Goal: Transaction & Acquisition: Subscribe to service/newsletter

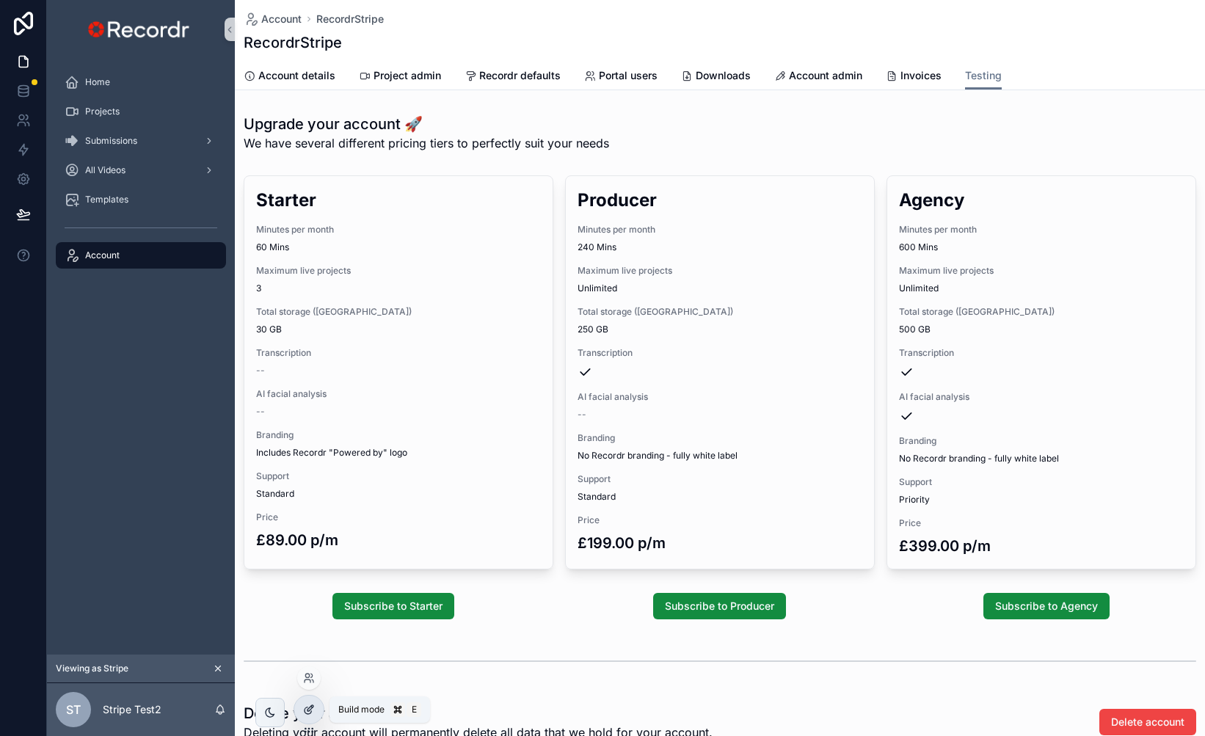
click at [309, 716] on div at bounding box center [308, 710] width 29 height 28
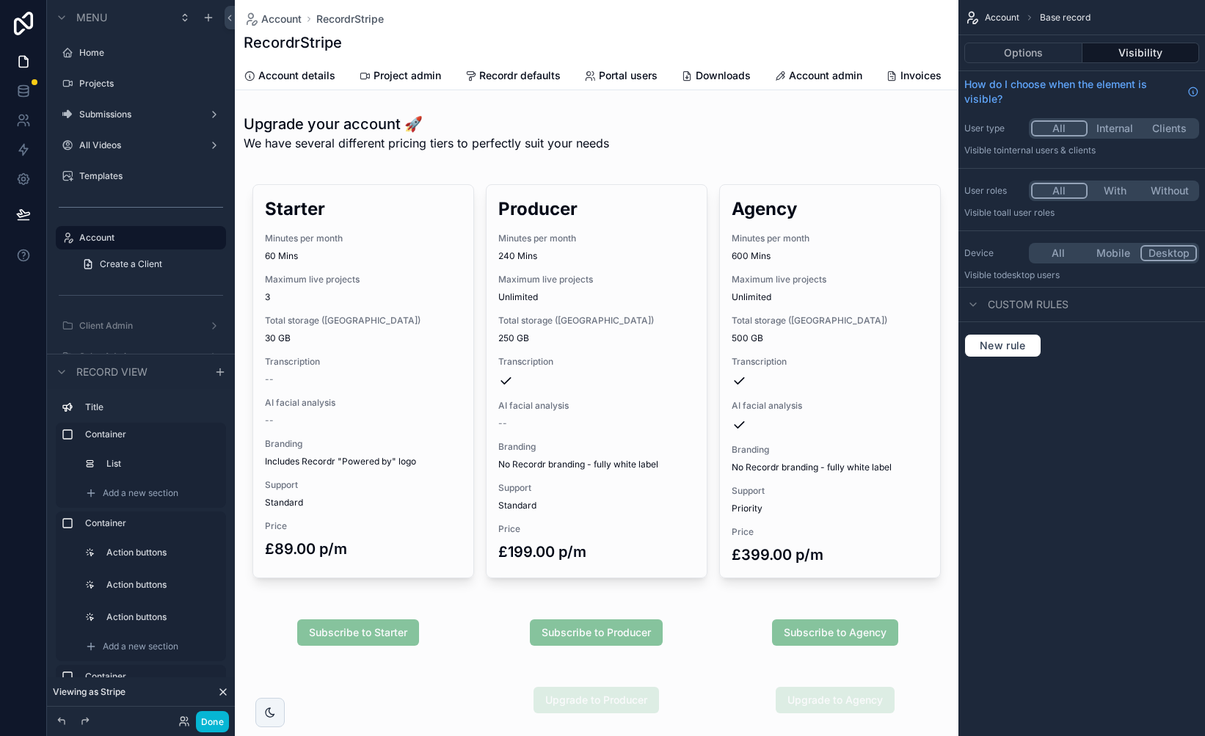
click at [391, 451] on div "scrollable content" at bounding box center [597, 382] width 724 height 424
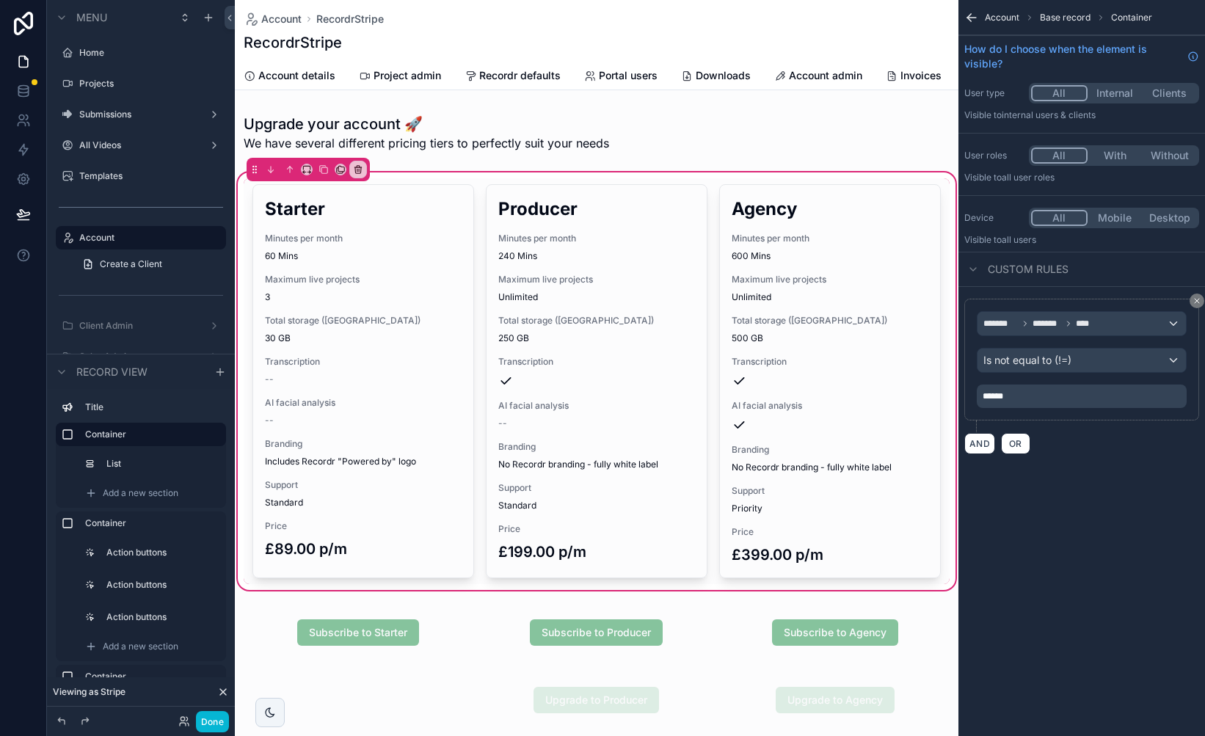
click at [391, 451] on div "scrollable content" at bounding box center [597, 381] width 706 height 406
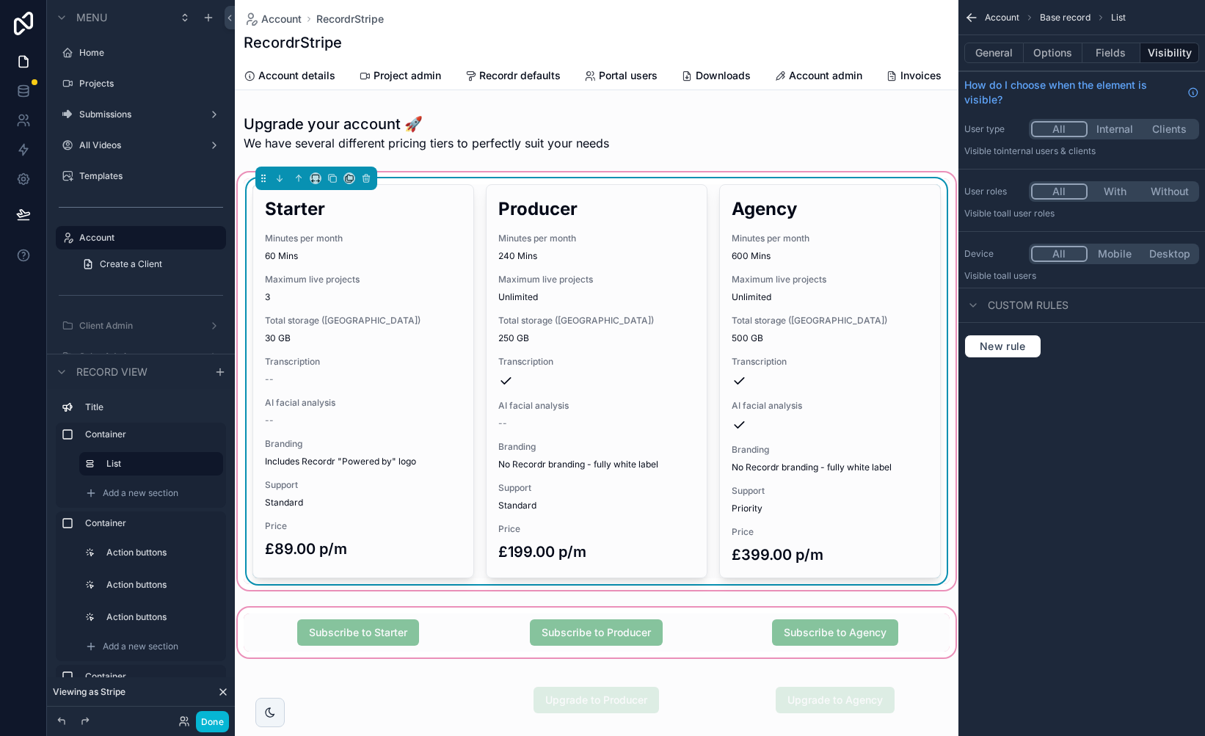
click at [376, 612] on div "scrollable content" at bounding box center [597, 633] width 724 height 56
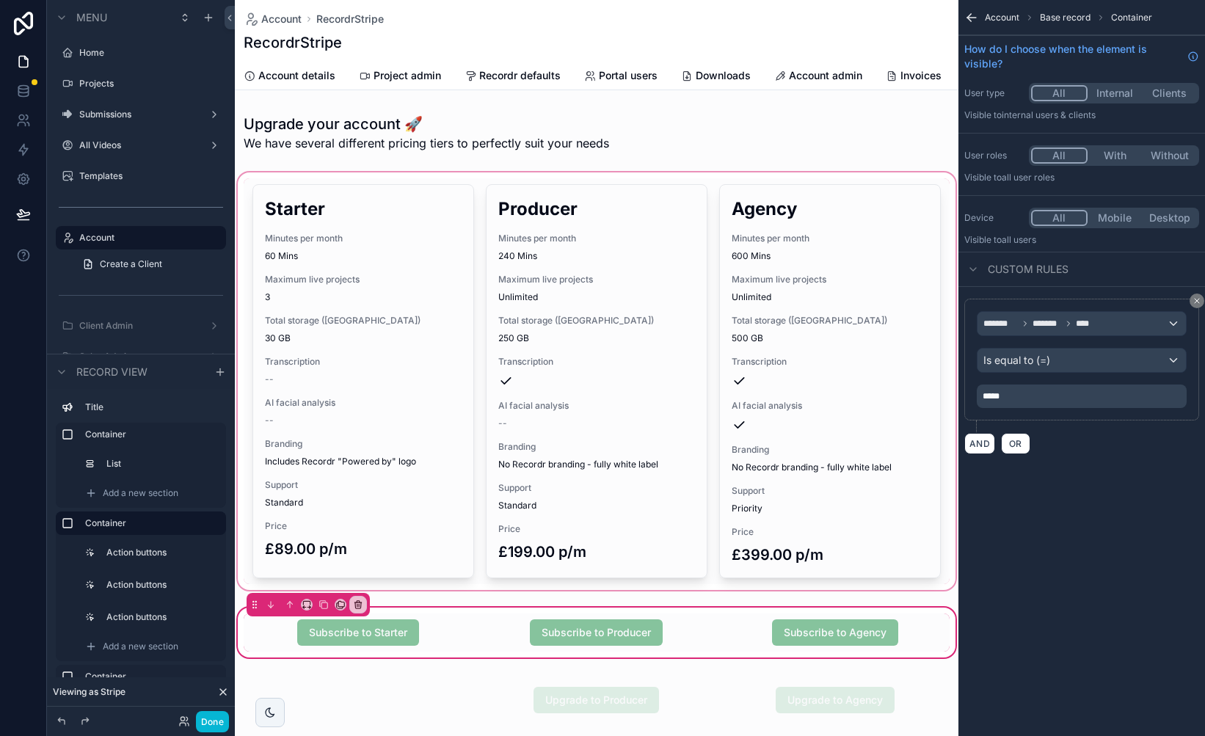
click at [398, 476] on div "scrollable content" at bounding box center [597, 382] width 724 height 424
click at [396, 473] on div "scrollable content" at bounding box center [597, 382] width 724 height 424
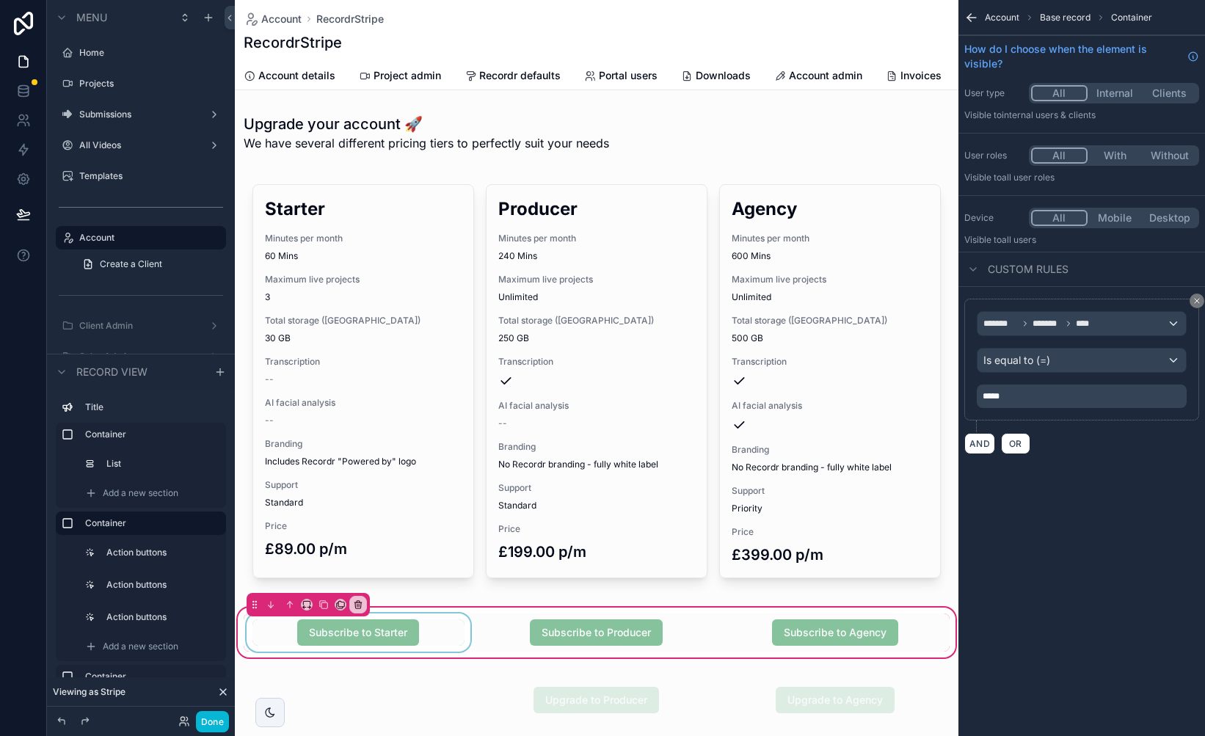
click at [444, 642] on div "scrollable content" at bounding box center [359, 633] width 230 height 38
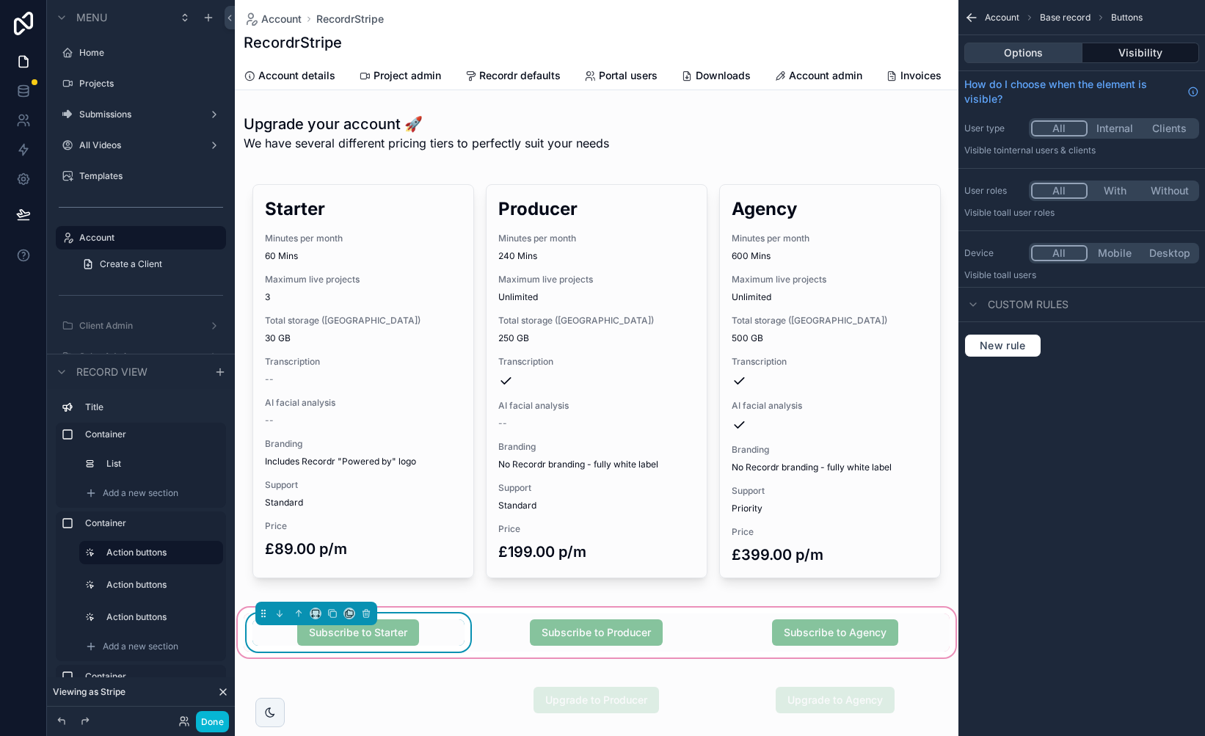
click at [1033, 54] on button "Options" at bounding box center [1023, 53] width 118 height 21
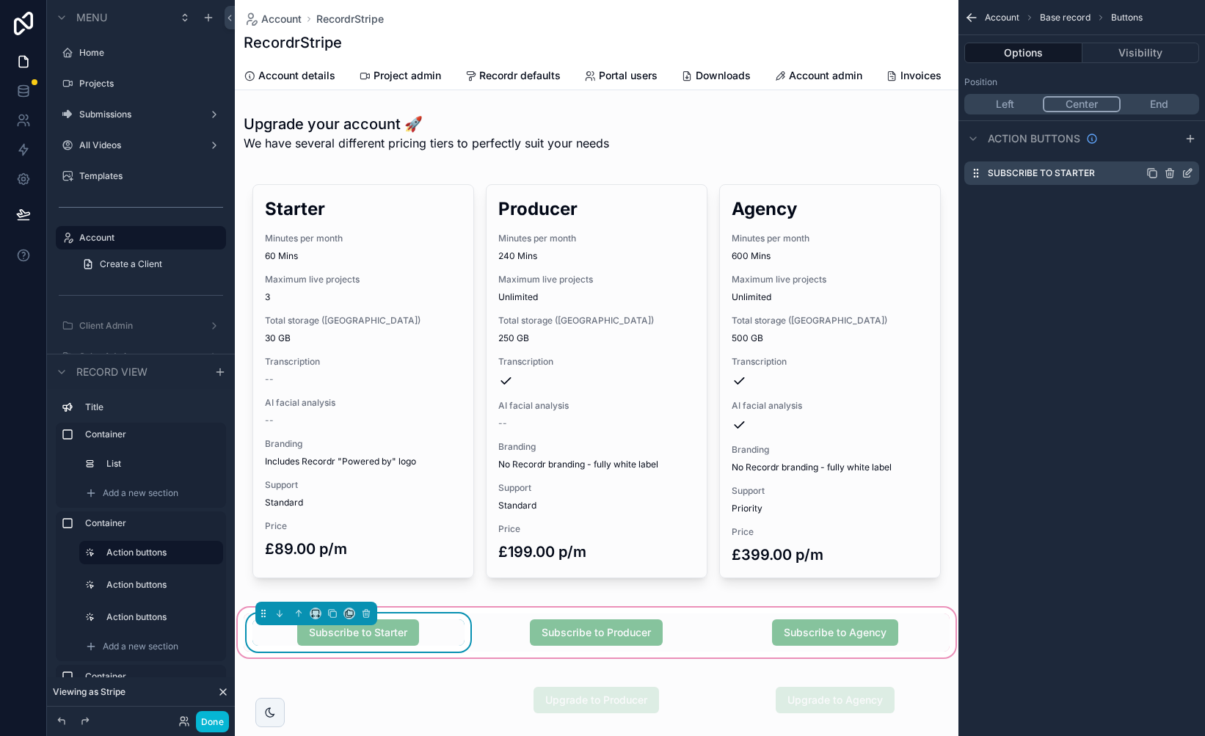
click at [1187, 172] on icon "scrollable content" at bounding box center [1188, 173] width 12 height 12
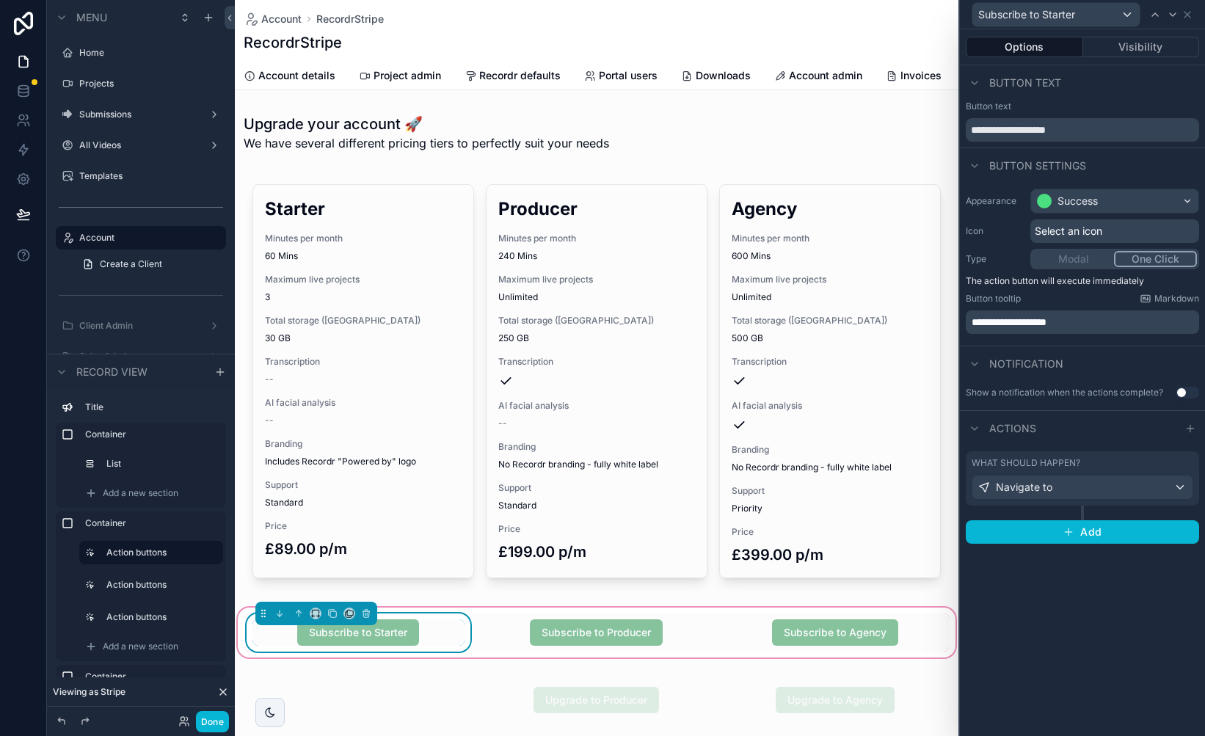
click at [1086, 459] on div "What should happen?" at bounding box center [1083, 463] width 222 height 12
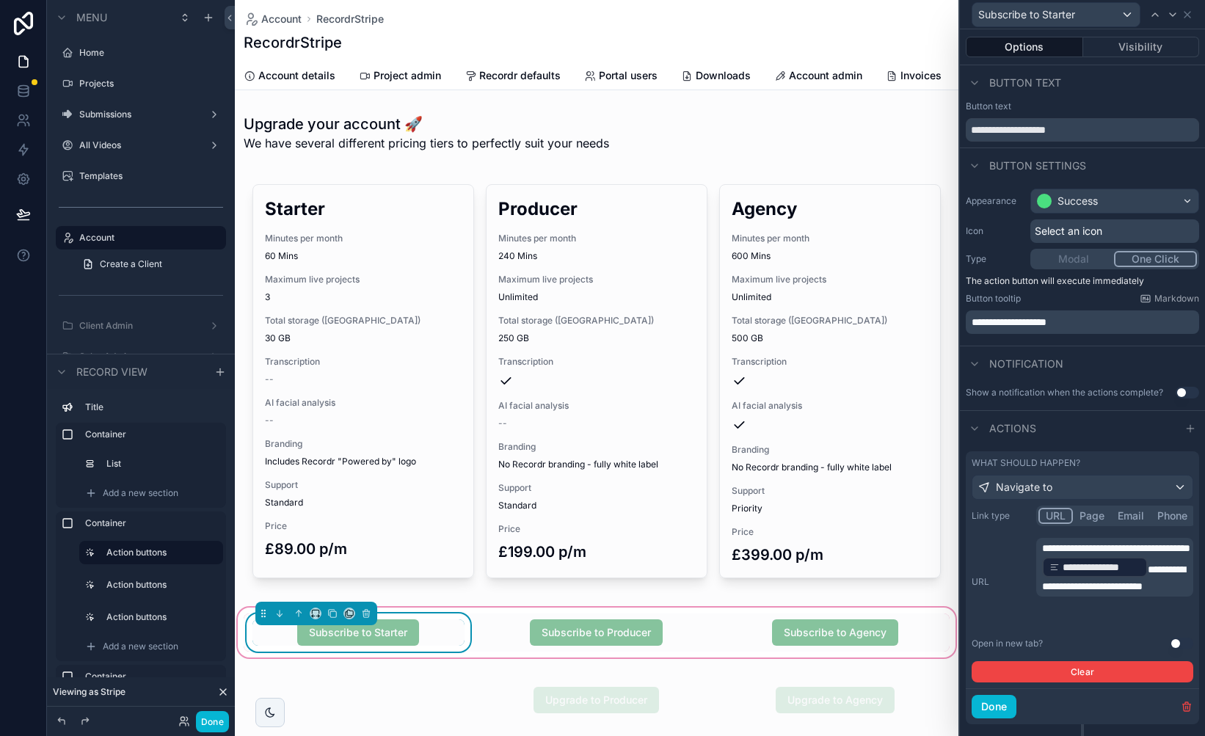
click at [1137, 594] on p "**********" at bounding box center [1116, 567] width 148 height 53
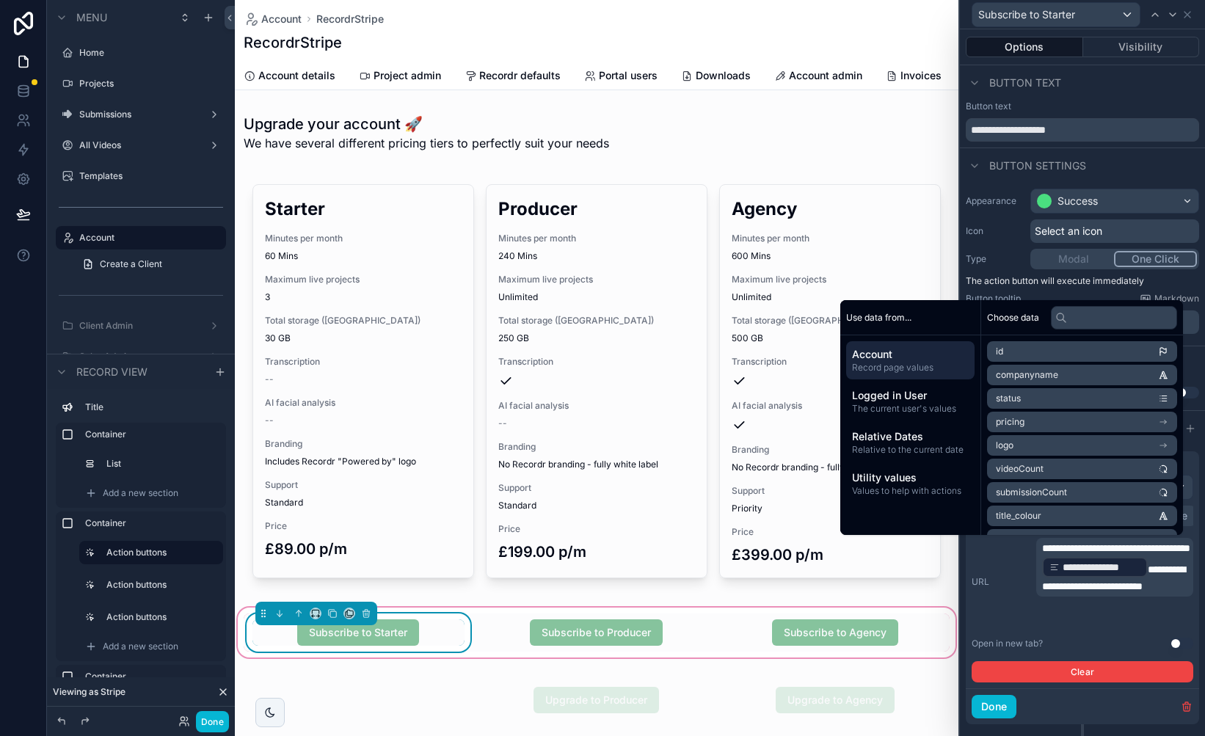
click at [1093, 418] on li "pricing" at bounding box center [1082, 422] width 190 height 21
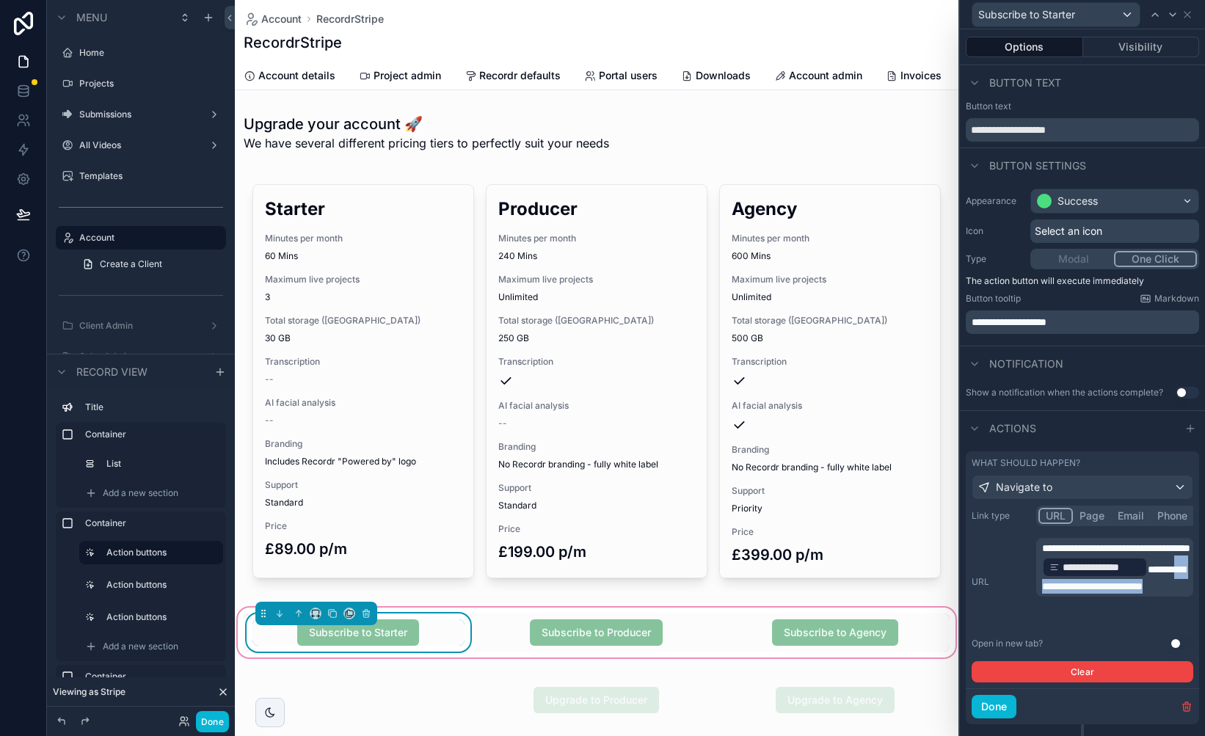
drag, startPoint x: 1116, startPoint y: 619, endPoint x: 1083, endPoint y: 603, distance: 36.4
click at [1083, 594] on p "**********" at bounding box center [1116, 567] width 148 height 53
copy span "**********"
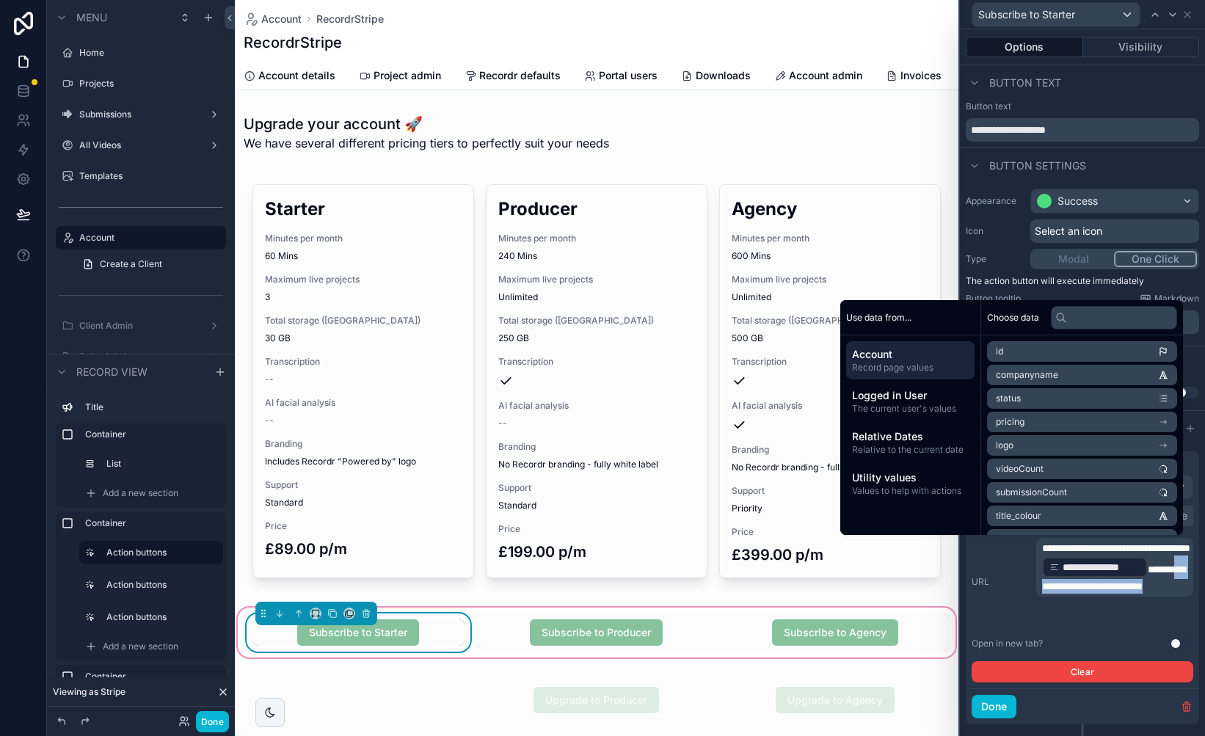
click at [442, 615] on div "Subscribe to Starter" at bounding box center [359, 633] width 230 height 38
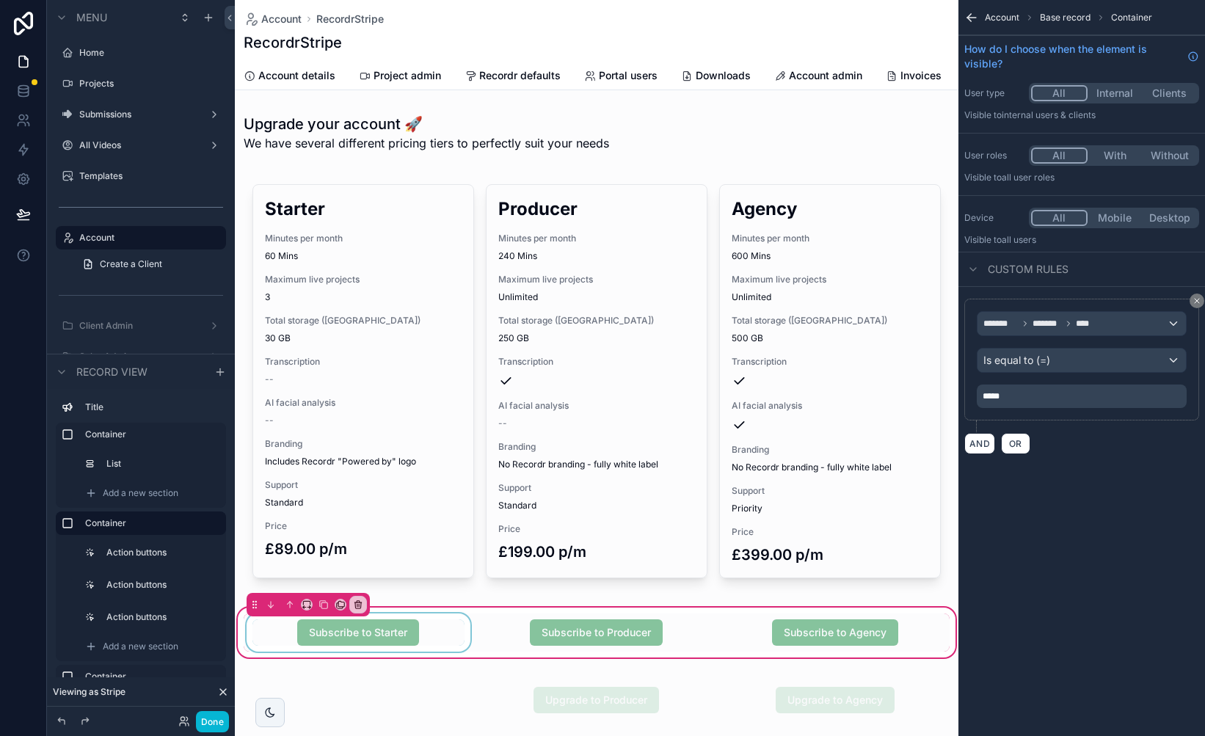
click at [431, 627] on div "scrollable content" at bounding box center [359, 633] width 230 height 38
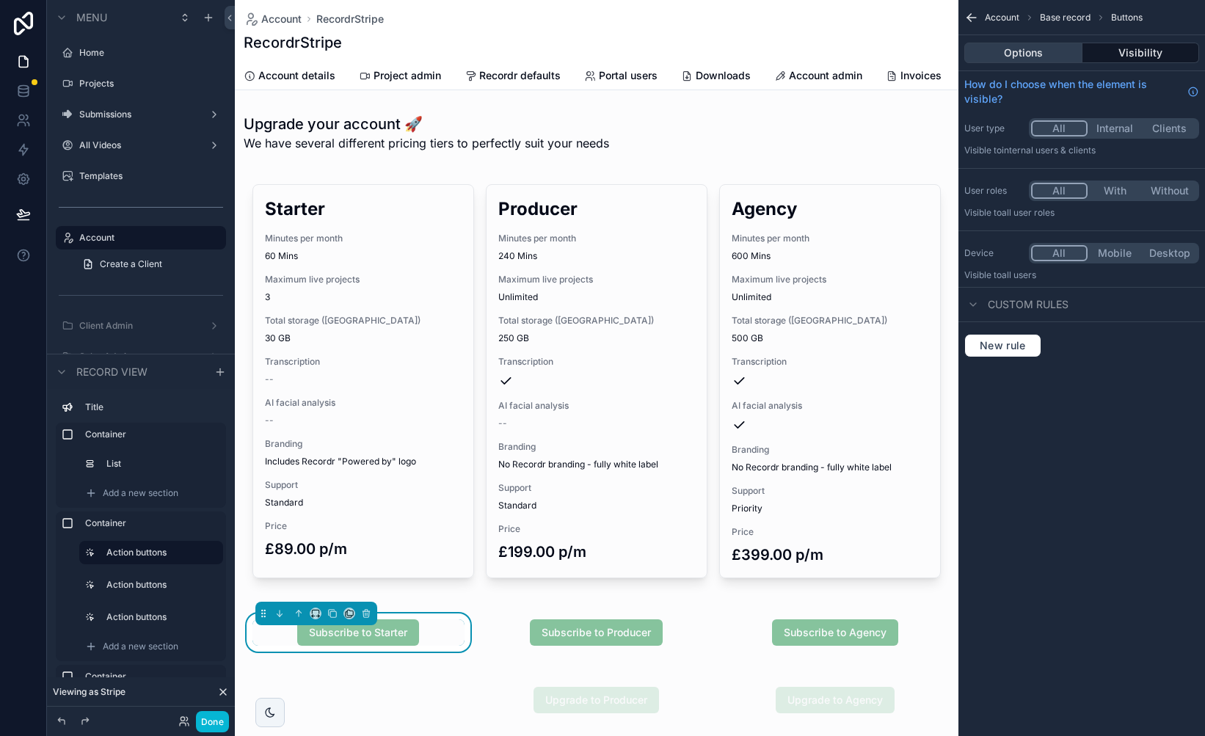
click at [1046, 55] on button "Options" at bounding box center [1023, 53] width 118 height 21
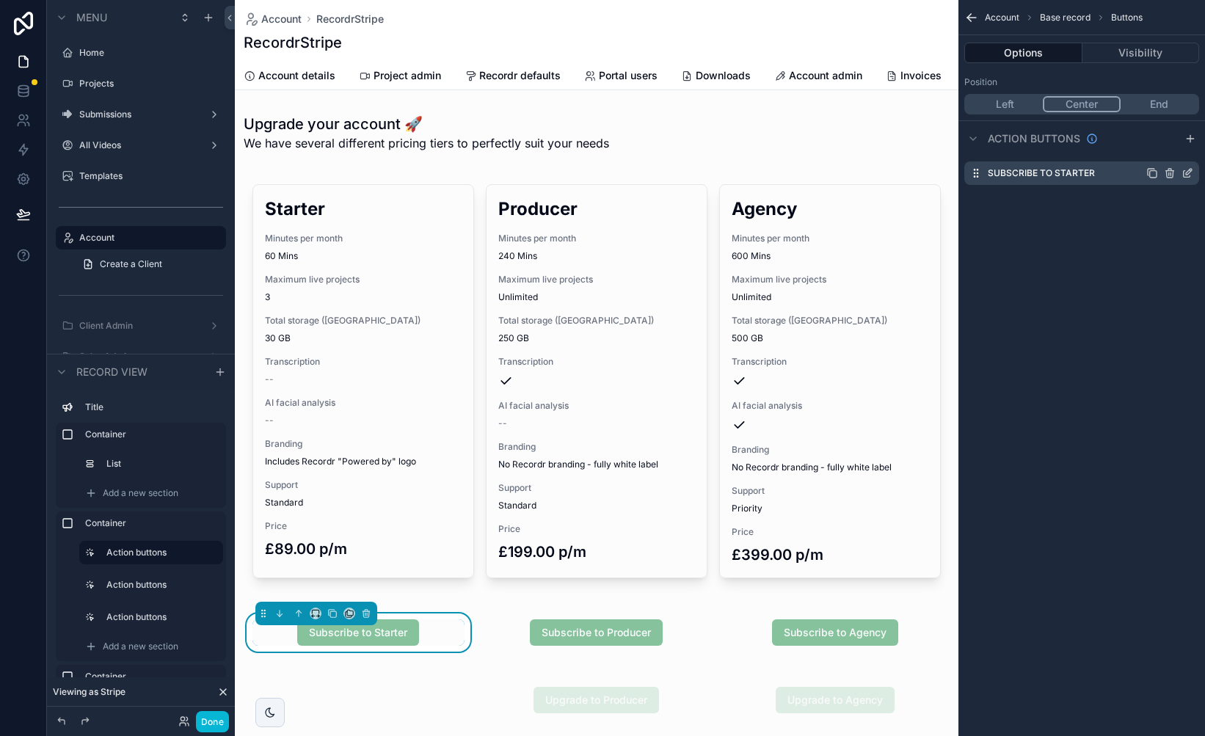
click at [1188, 174] on icon "scrollable content" at bounding box center [1189, 172] width 6 height 6
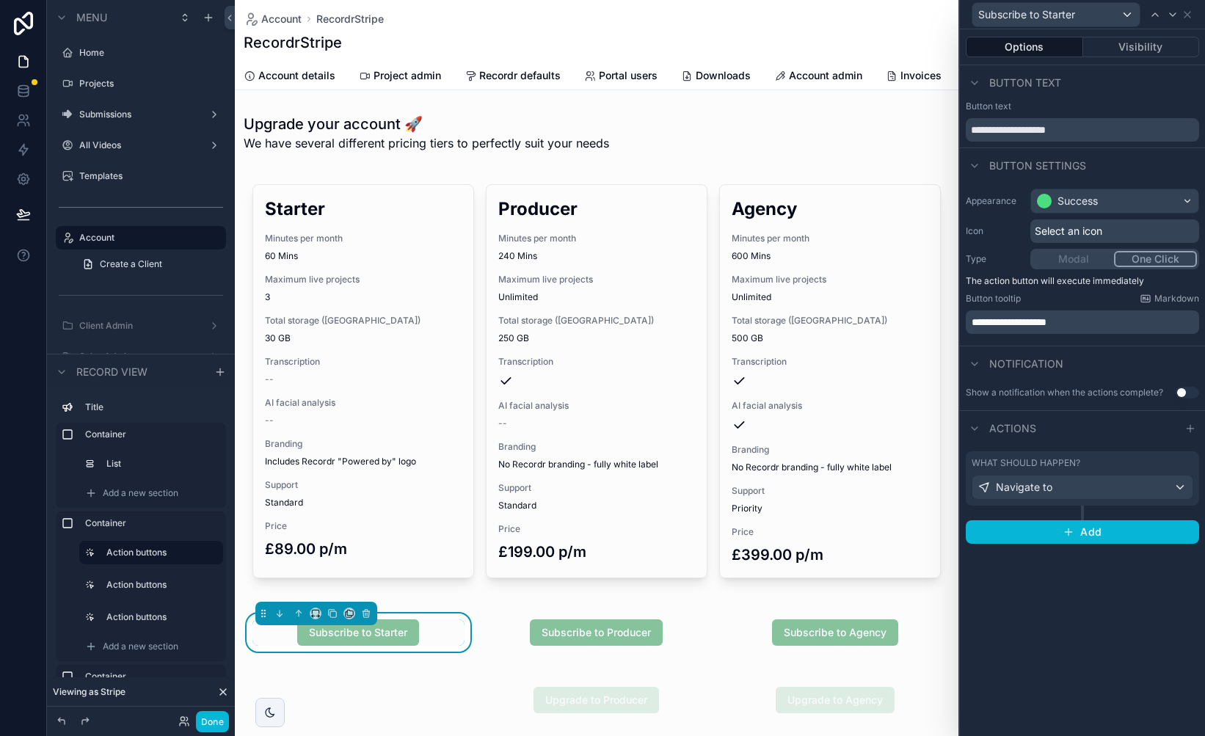
click at [1083, 464] on div "What should happen?" at bounding box center [1083, 463] width 222 height 12
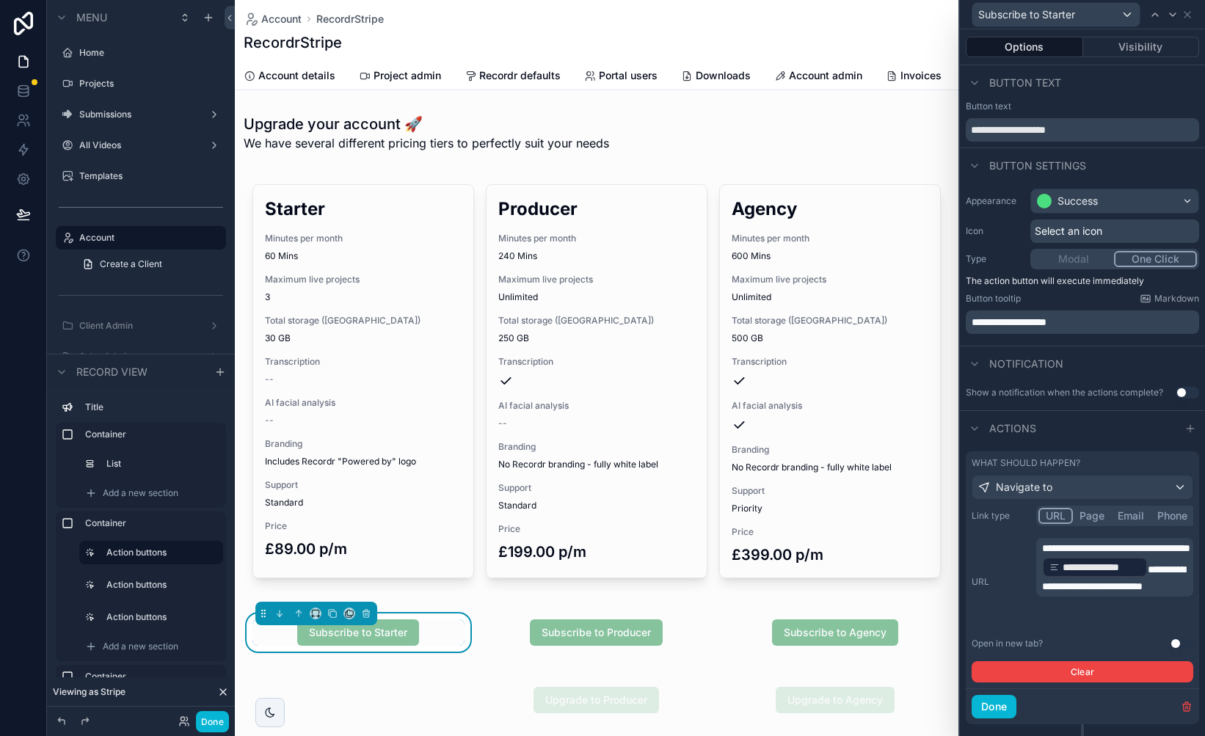
scroll to position [32, 0]
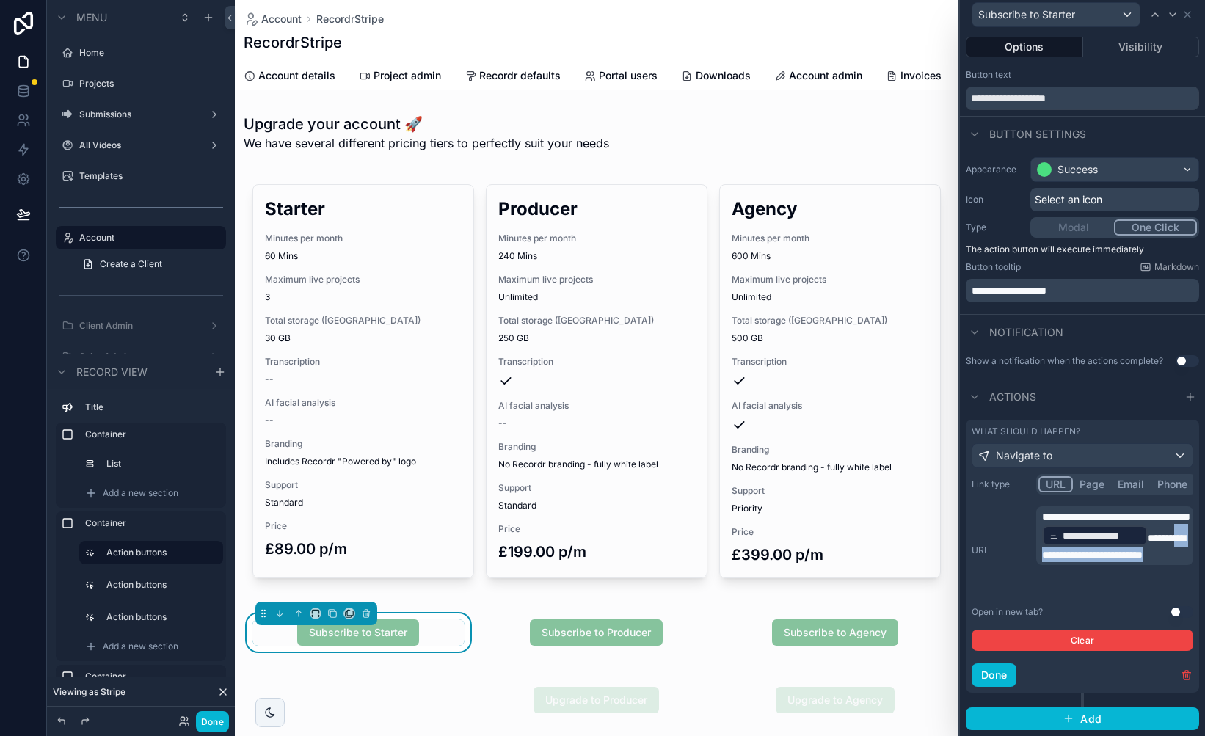
drag, startPoint x: 1115, startPoint y: 583, endPoint x: 1083, endPoint y: 573, distance: 33.9
click at [1083, 562] on p "**********" at bounding box center [1116, 535] width 148 height 53
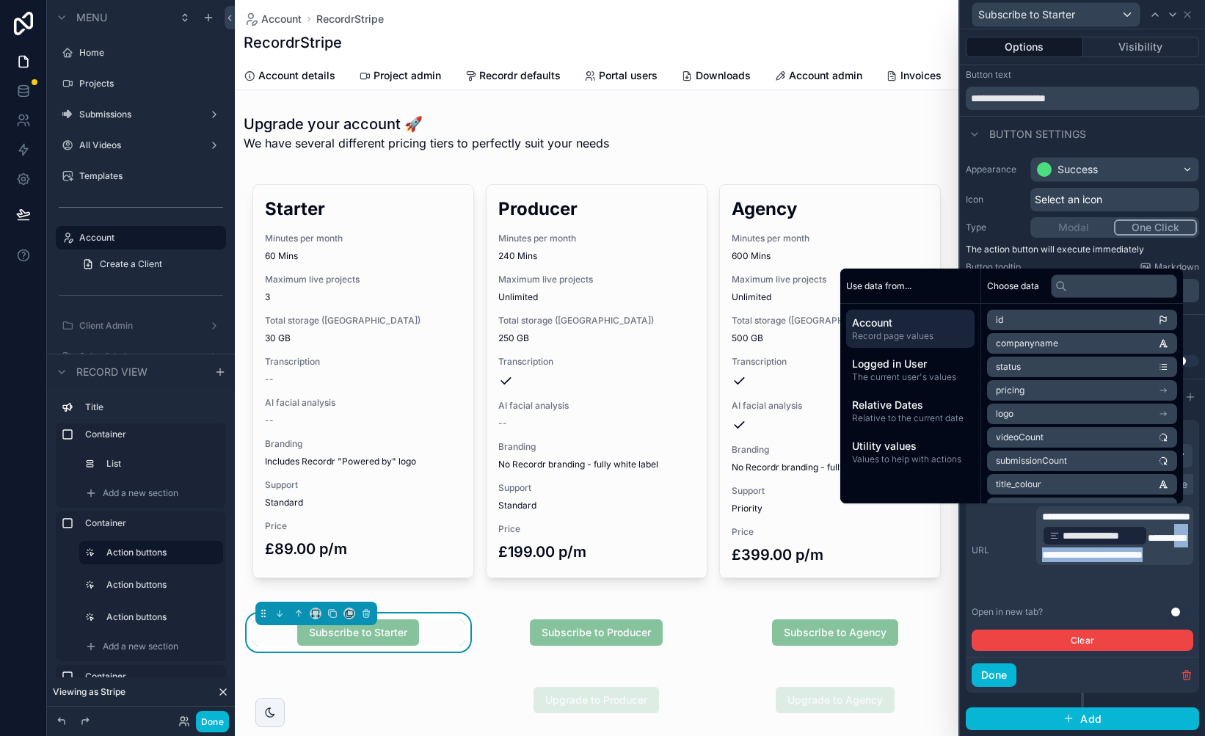
copy span "**********"
click at [564, 617] on div "scrollable content" at bounding box center [597, 633] width 230 height 38
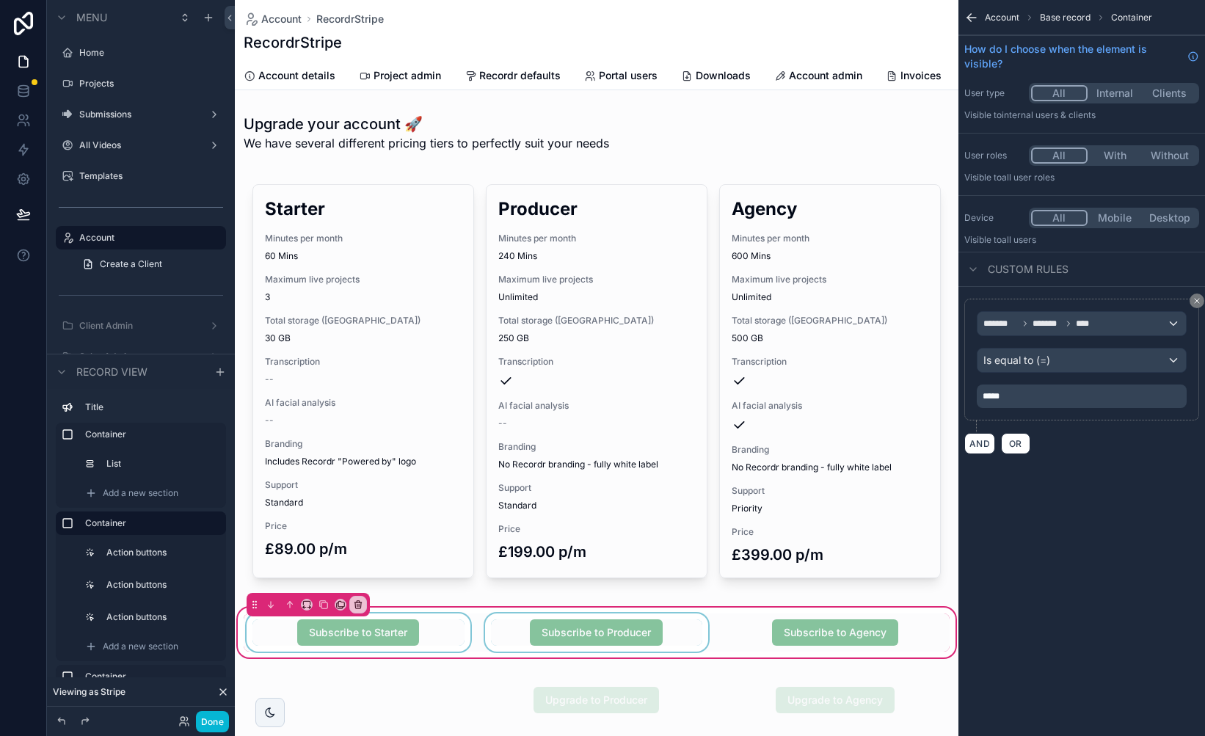
click at [503, 627] on div "scrollable content" at bounding box center [597, 633] width 230 height 38
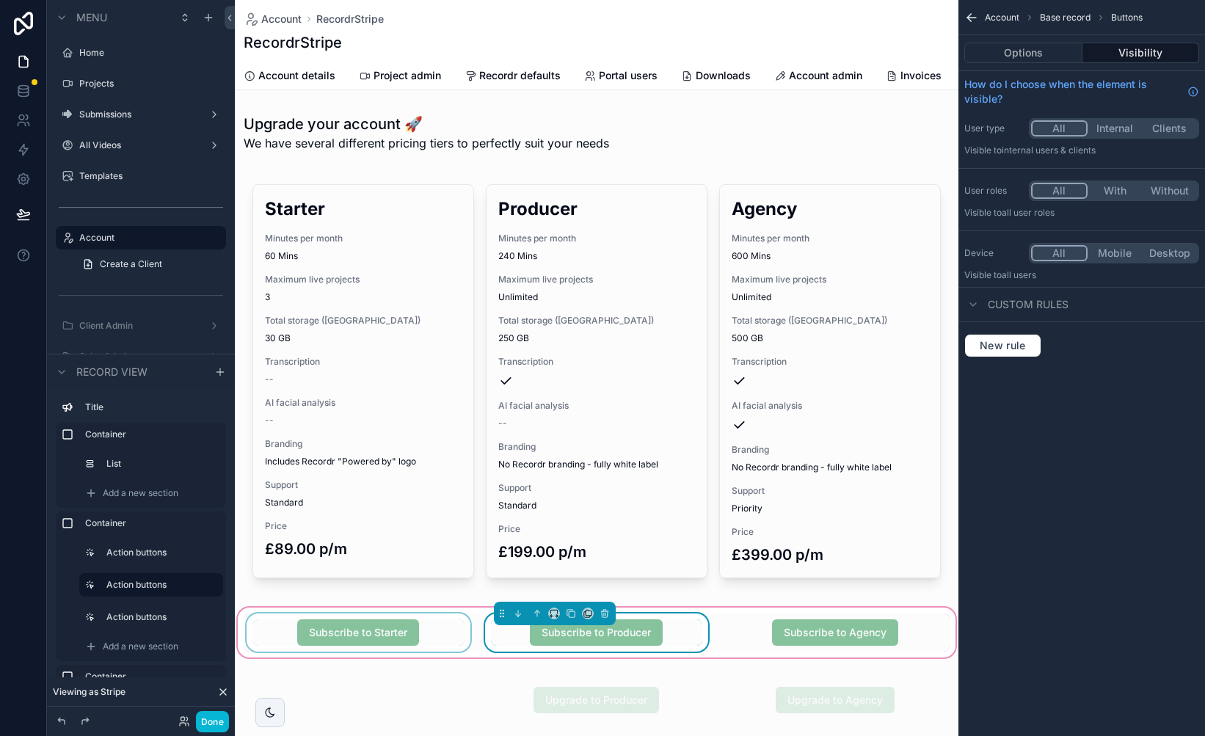
click at [443, 625] on div "scrollable content" at bounding box center [359, 633] width 230 height 38
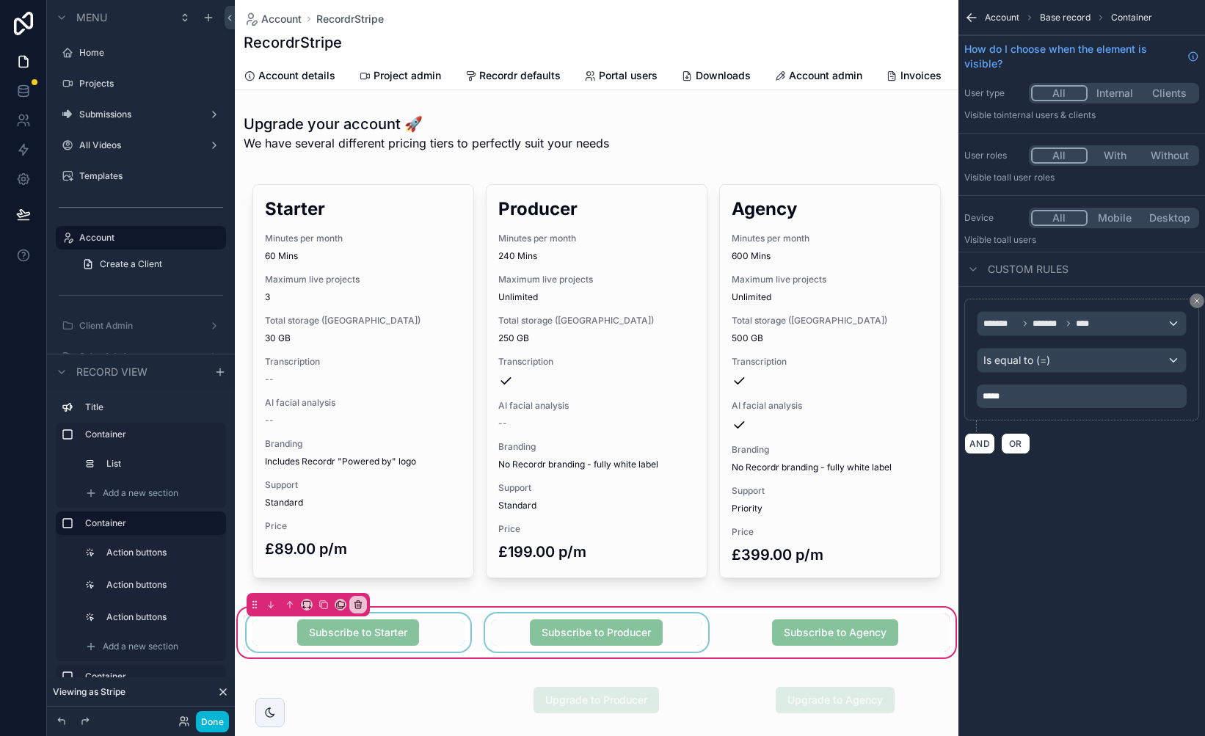
click at [435, 635] on div "scrollable content" at bounding box center [359, 633] width 230 height 38
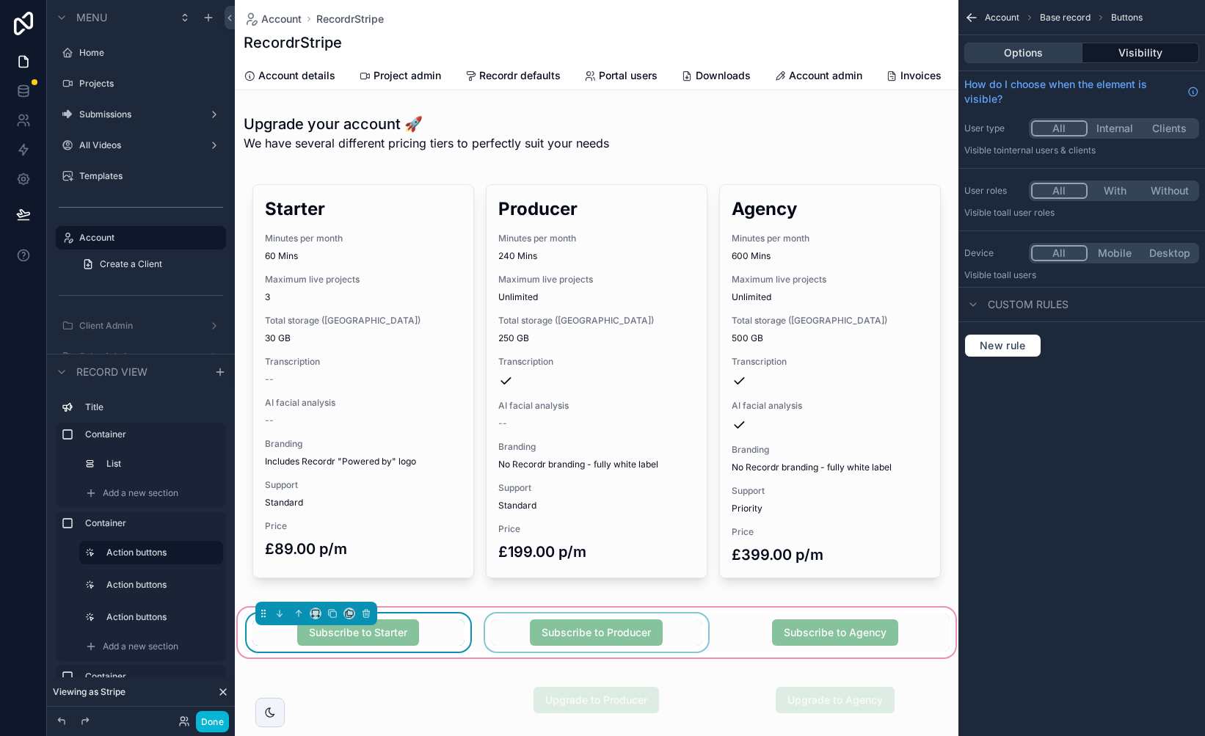
click at [1024, 53] on button "Options" at bounding box center [1023, 53] width 118 height 21
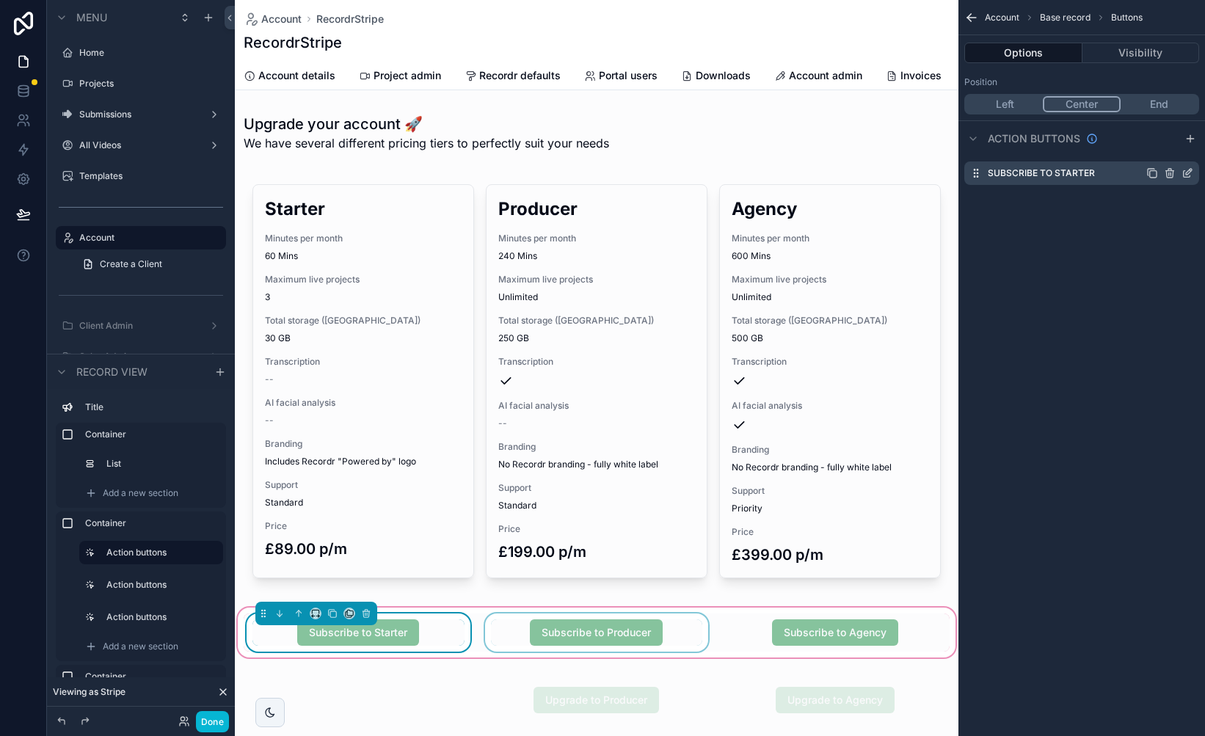
click at [1185, 172] on icon "scrollable content" at bounding box center [1188, 173] width 12 height 12
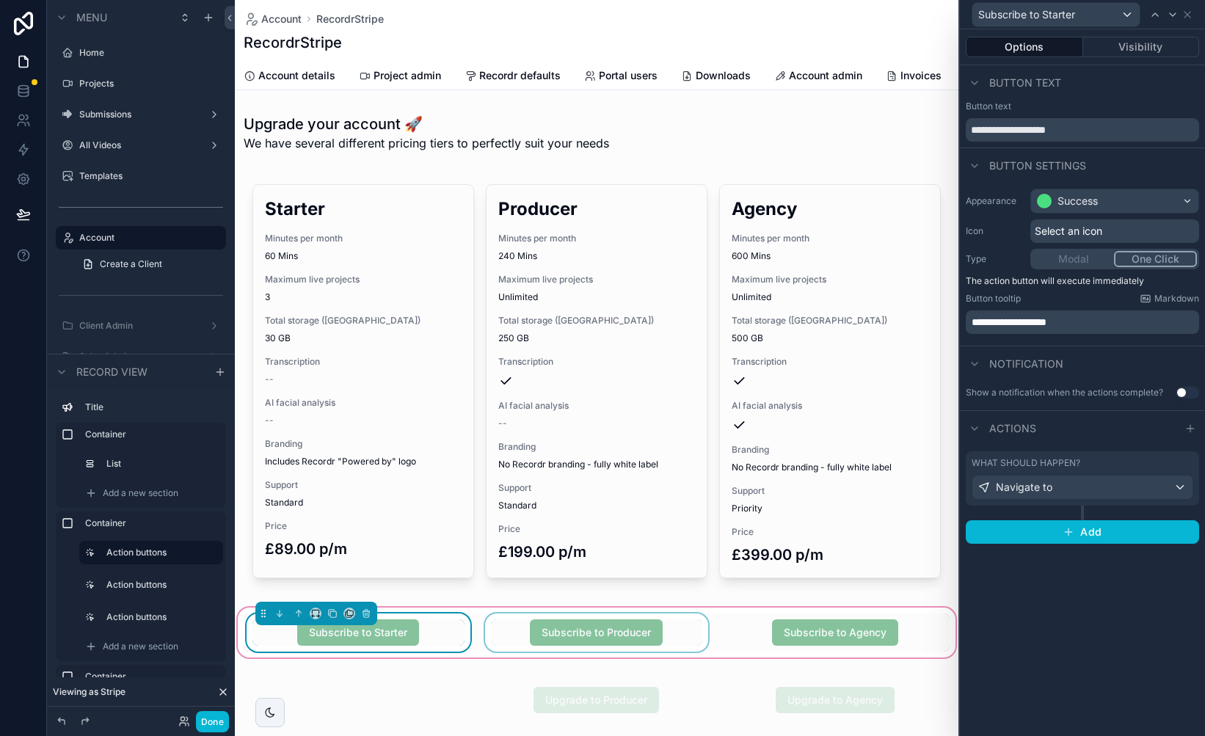
click at [1101, 470] on div "What should happen? Navigate to" at bounding box center [1083, 478] width 222 height 43
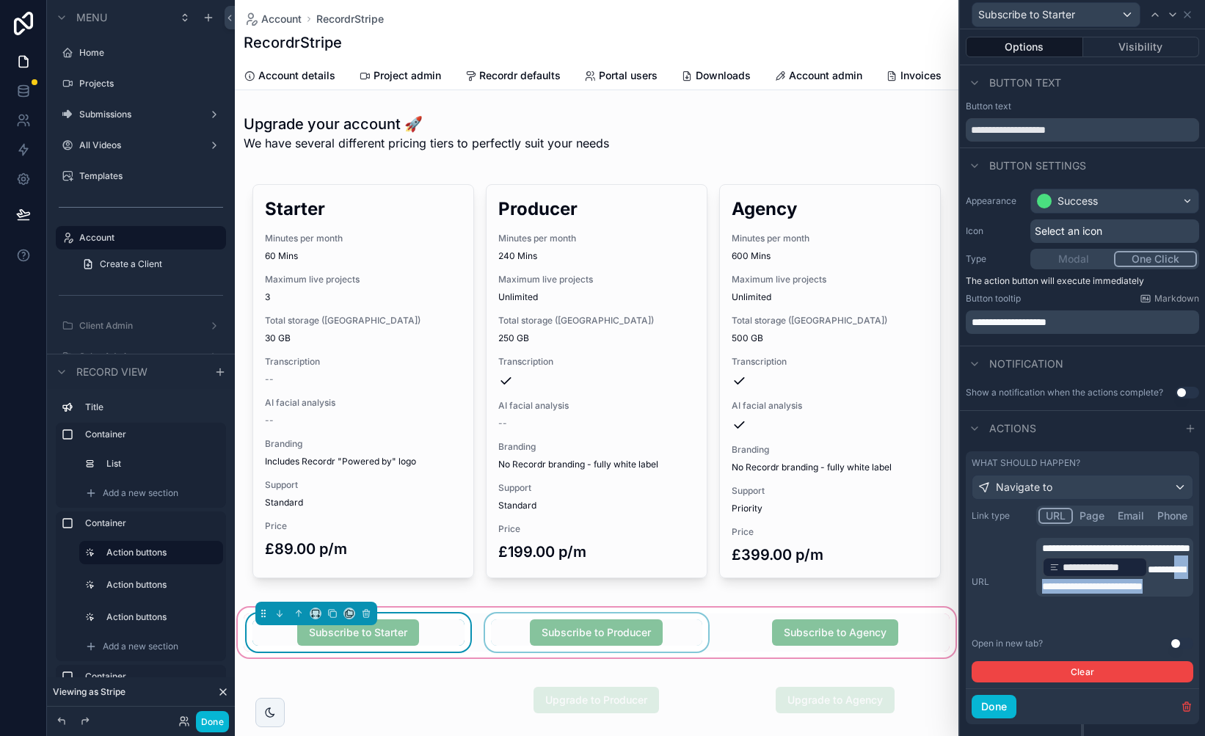
drag, startPoint x: 1127, startPoint y: 618, endPoint x: 1082, endPoint y: 604, distance: 46.9
click at [1082, 594] on p "**********" at bounding box center [1116, 567] width 148 height 53
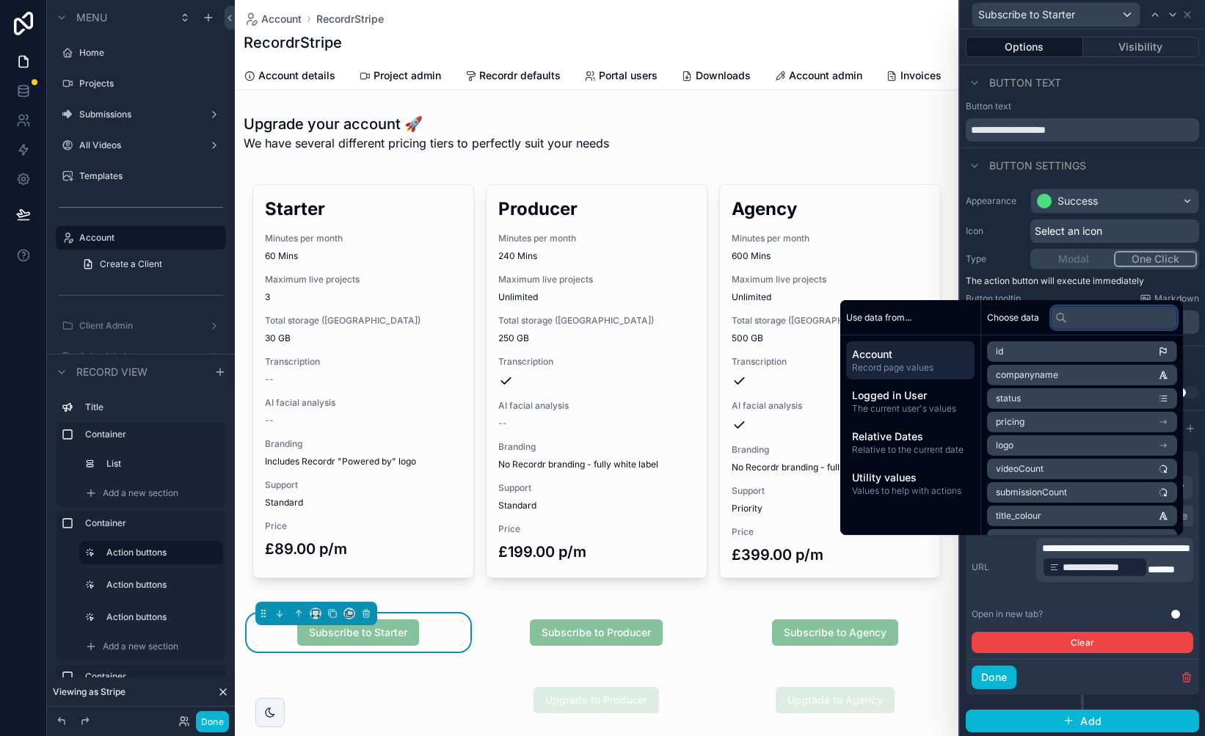
click at [1089, 315] on input "text" at bounding box center [1114, 317] width 126 height 23
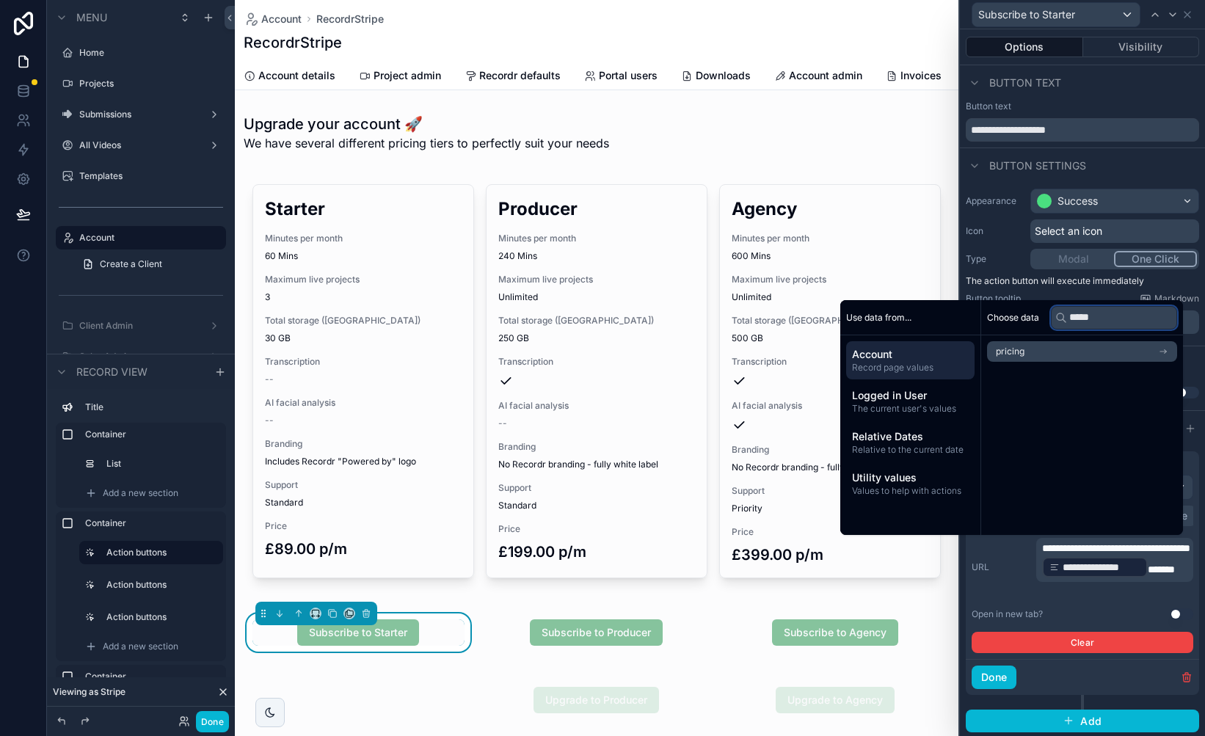
type input "*****"
click at [1087, 348] on li "pricing" at bounding box center [1082, 351] width 190 height 21
drag, startPoint x: 1099, startPoint y: 319, endPoint x: 1058, endPoint y: 319, distance: 41.1
click at [1058, 319] on div "*****" at bounding box center [1114, 317] width 126 height 23
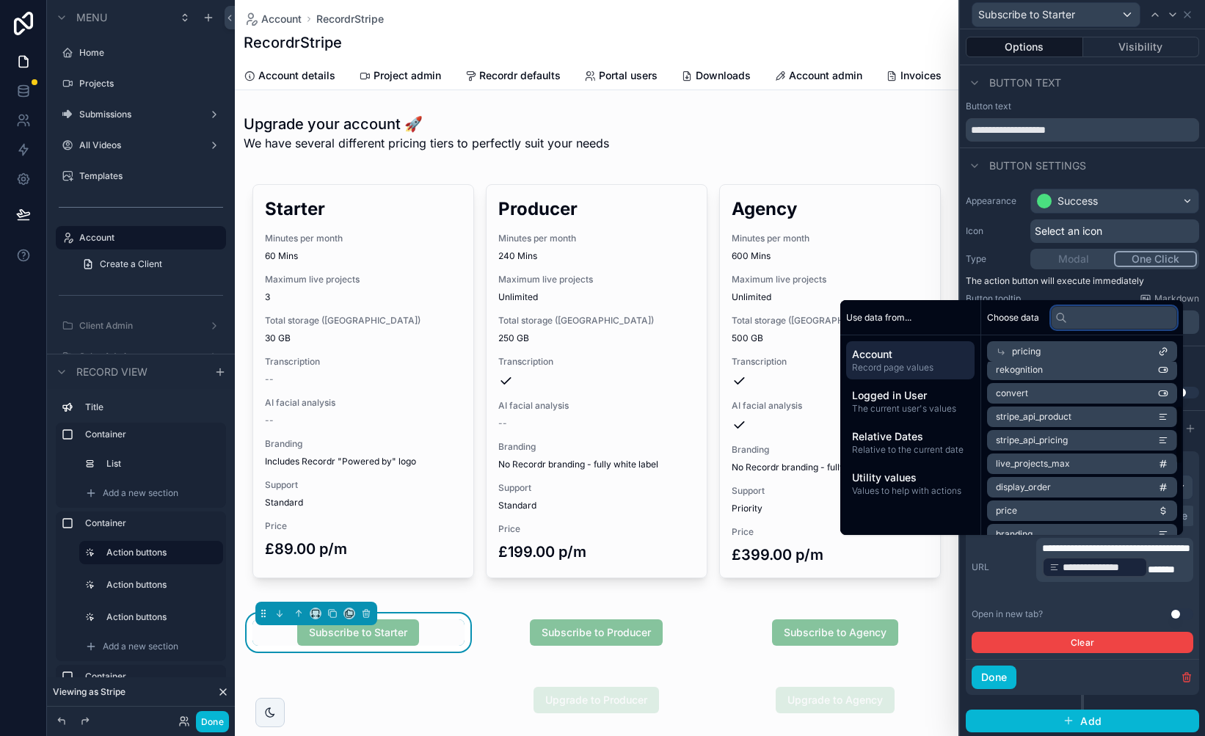
scroll to position [127, 0]
click at [1061, 439] on span "stripe_api_pricing" at bounding box center [1032, 439] width 72 height 12
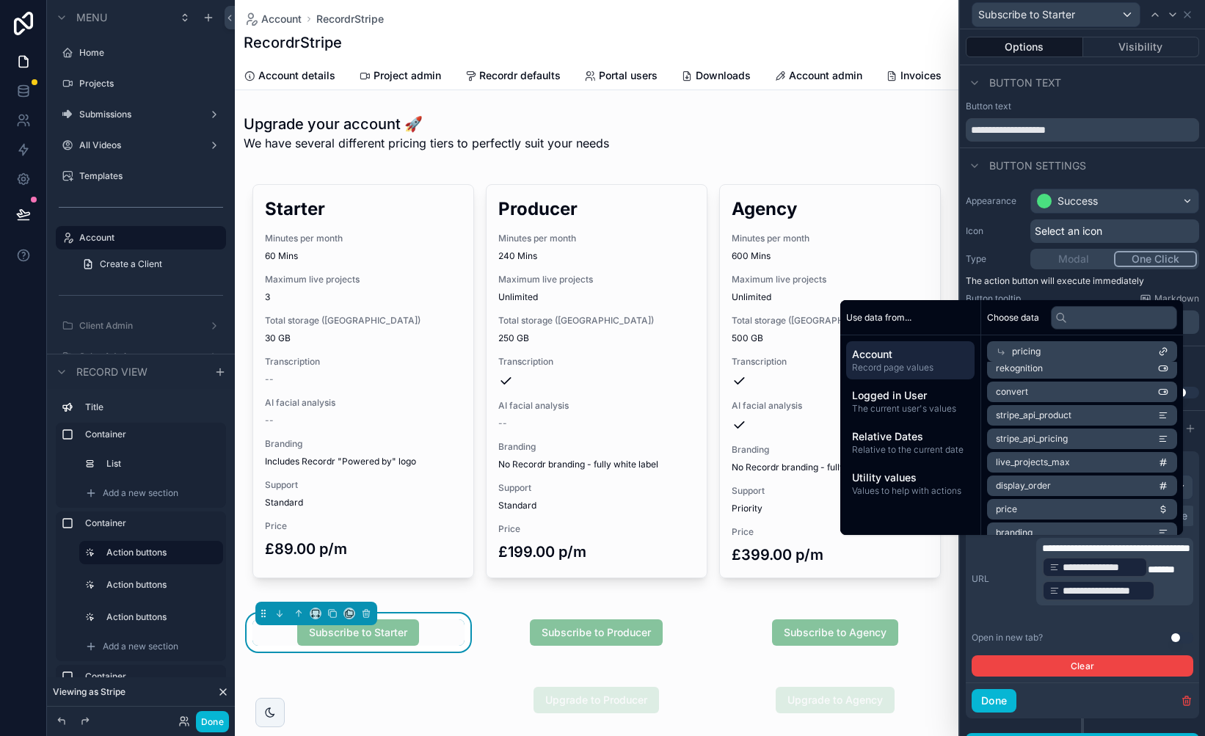
click at [1026, 600] on div "**********" at bounding box center [1083, 579] width 222 height 82
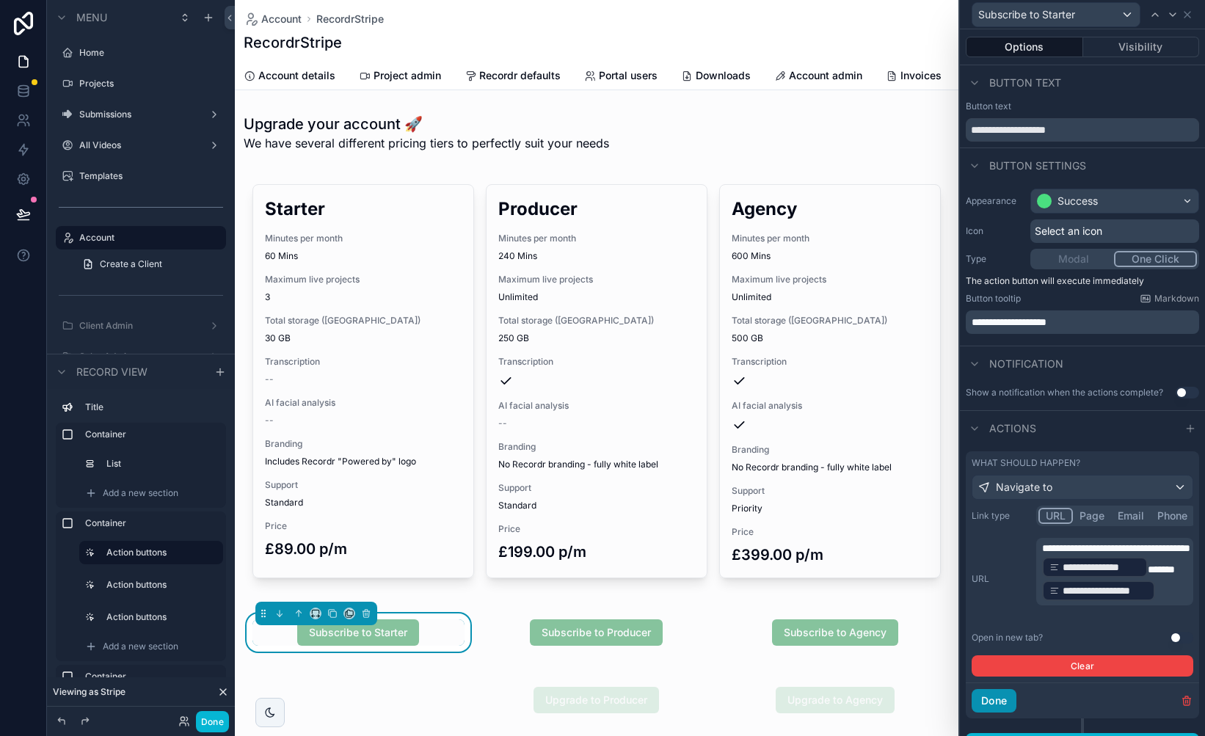
click at [999, 701] on button "Done" at bounding box center [994, 700] width 45 height 23
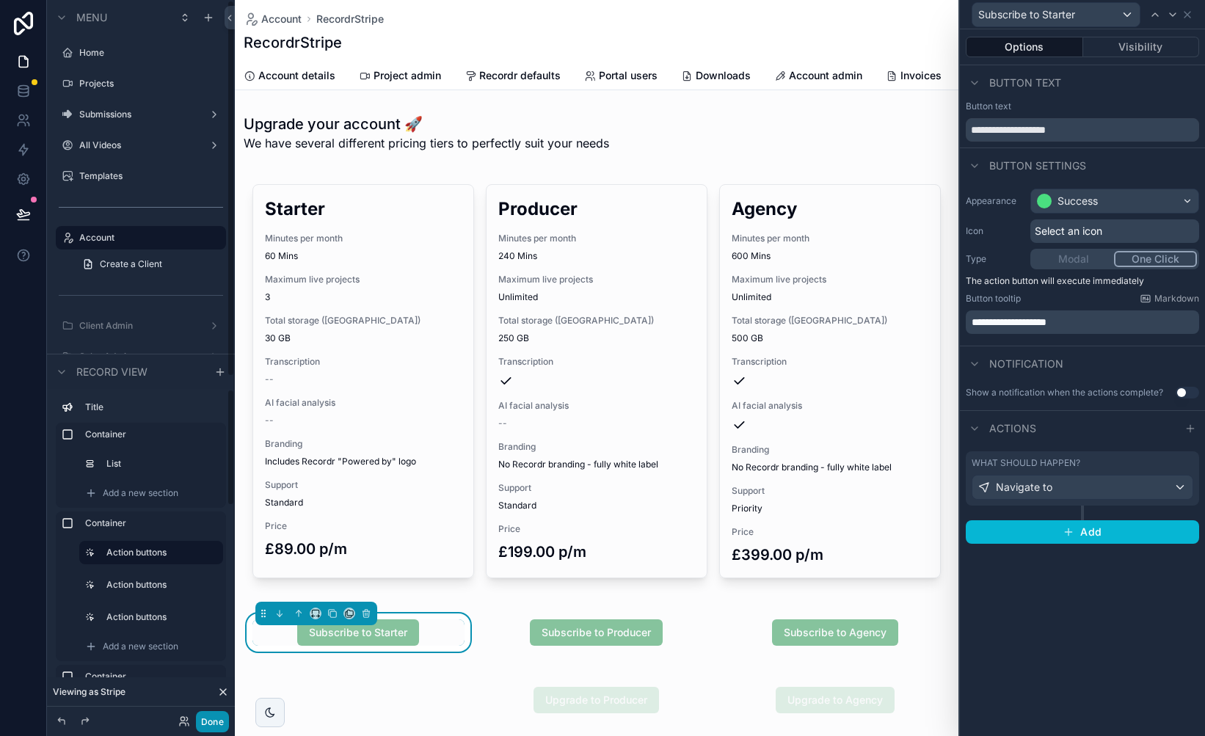
click at [208, 727] on button "Done" at bounding box center [212, 721] width 33 height 21
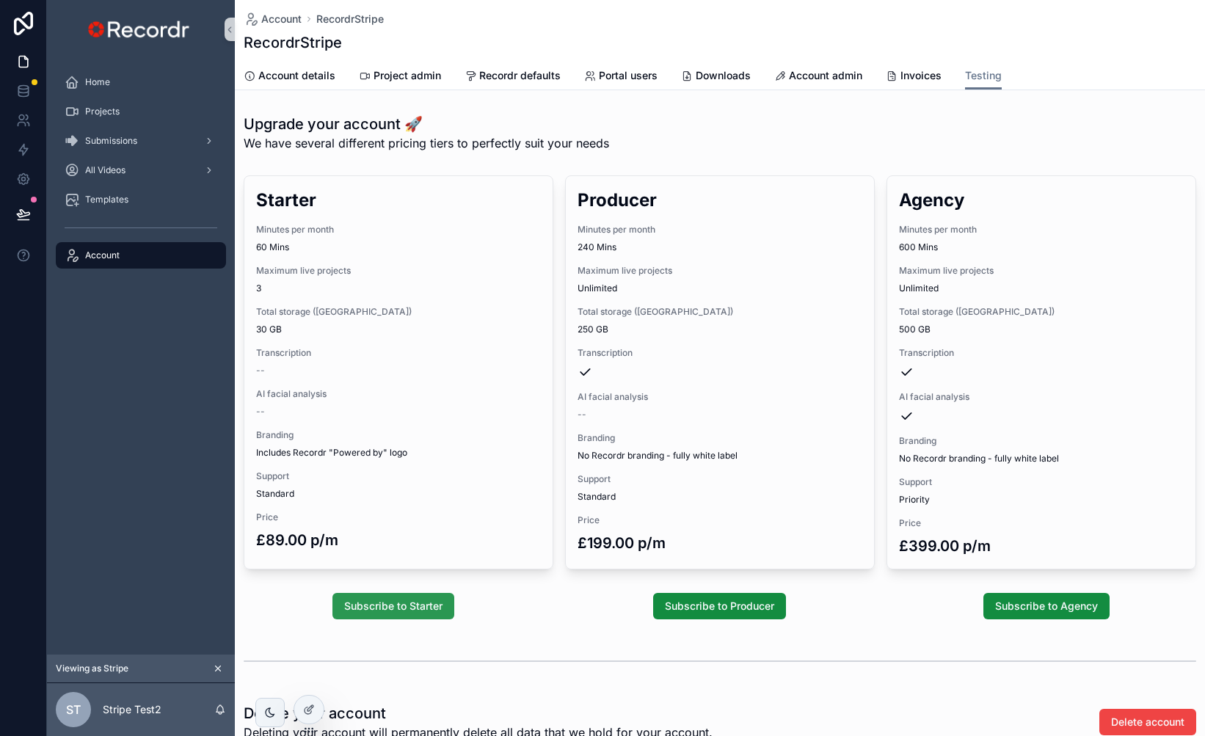
click at [409, 608] on span "Subscribe to Starter" at bounding box center [393, 606] width 98 height 15
click at [313, 711] on icon at bounding box center [309, 710] width 12 height 12
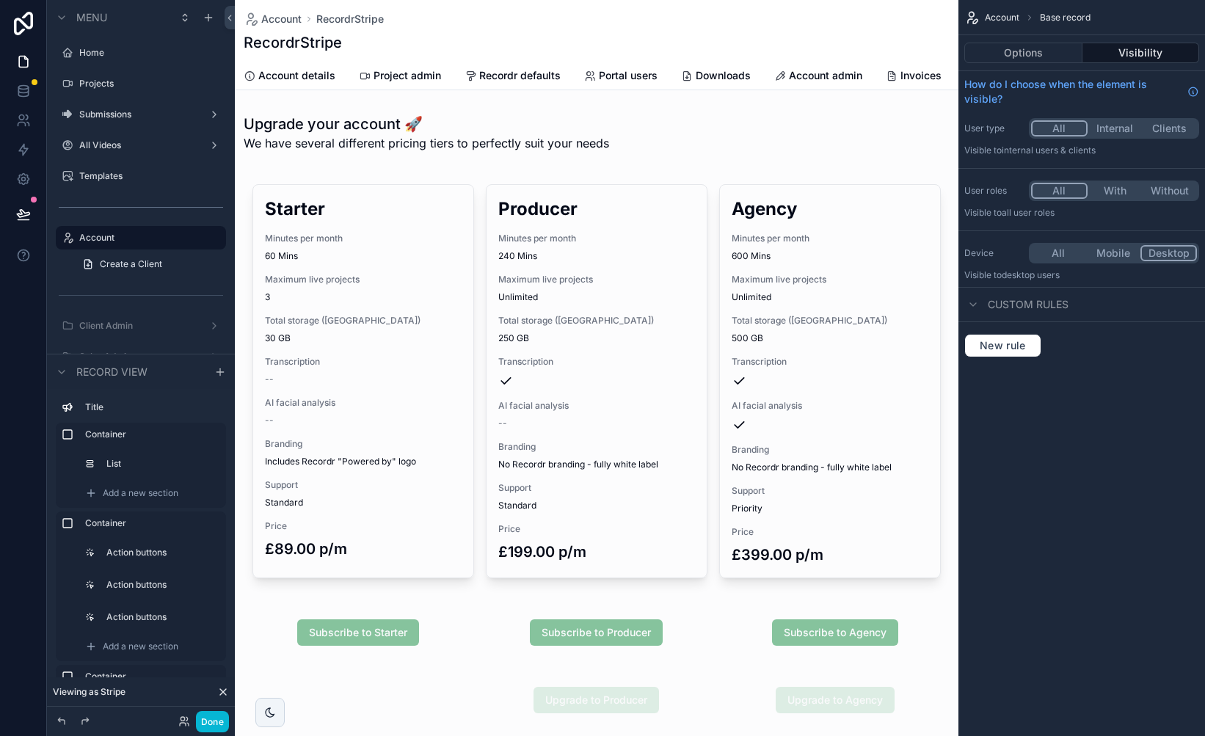
click at [438, 633] on div "scrollable content" at bounding box center [597, 633] width 724 height 56
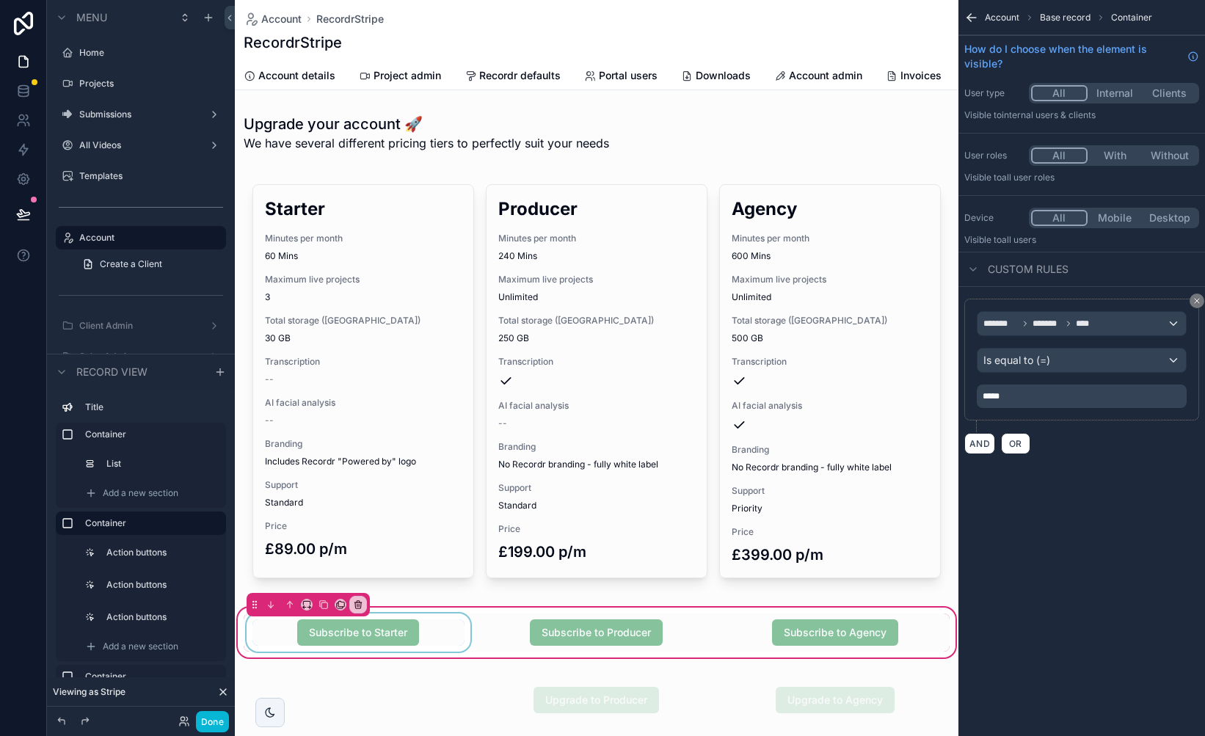
click at [437, 632] on div "scrollable content" at bounding box center [359, 633] width 230 height 38
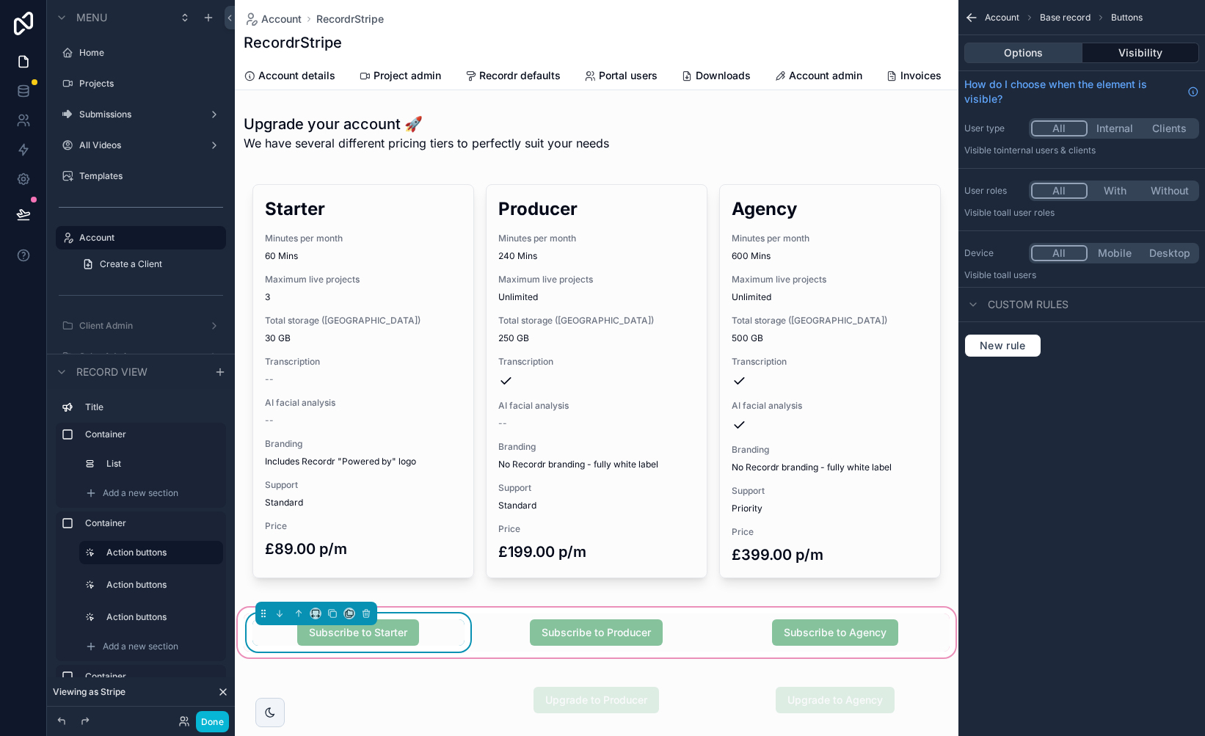
click at [1021, 57] on button "Options" at bounding box center [1023, 53] width 118 height 21
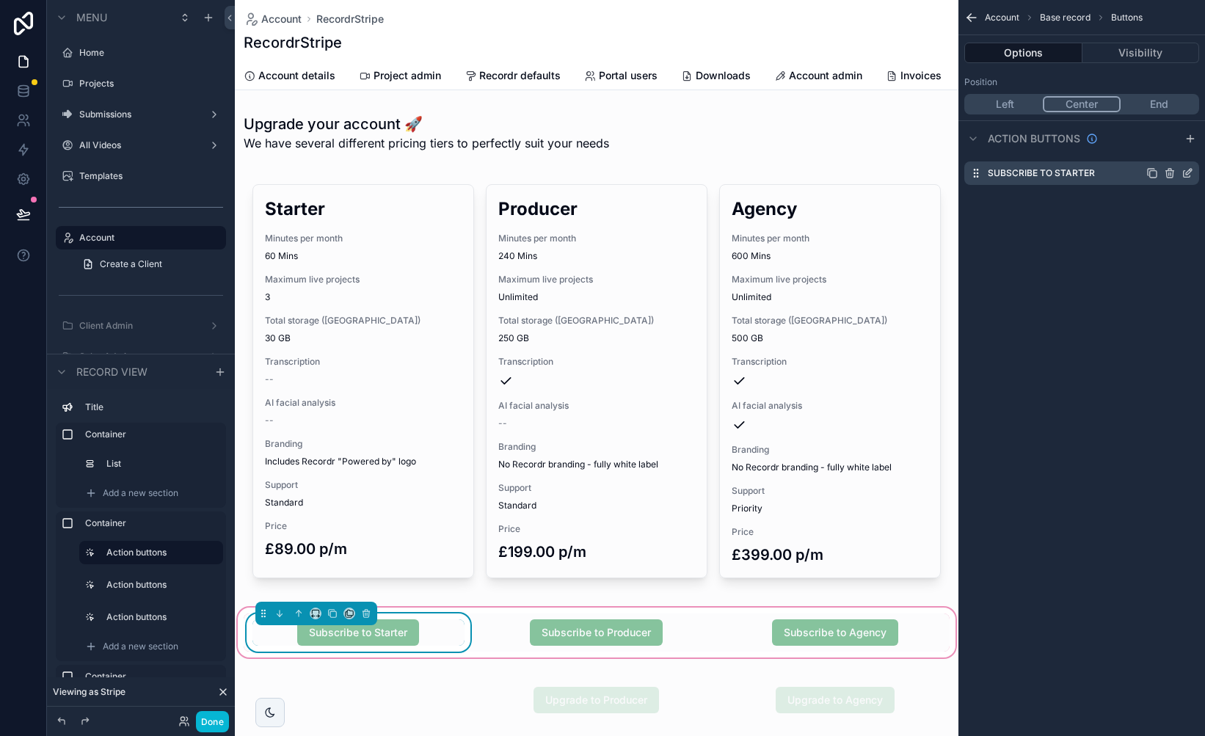
click at [1185, 175] on icon "scrollable content" at bounding box center [1188, 173] width 12 height 12
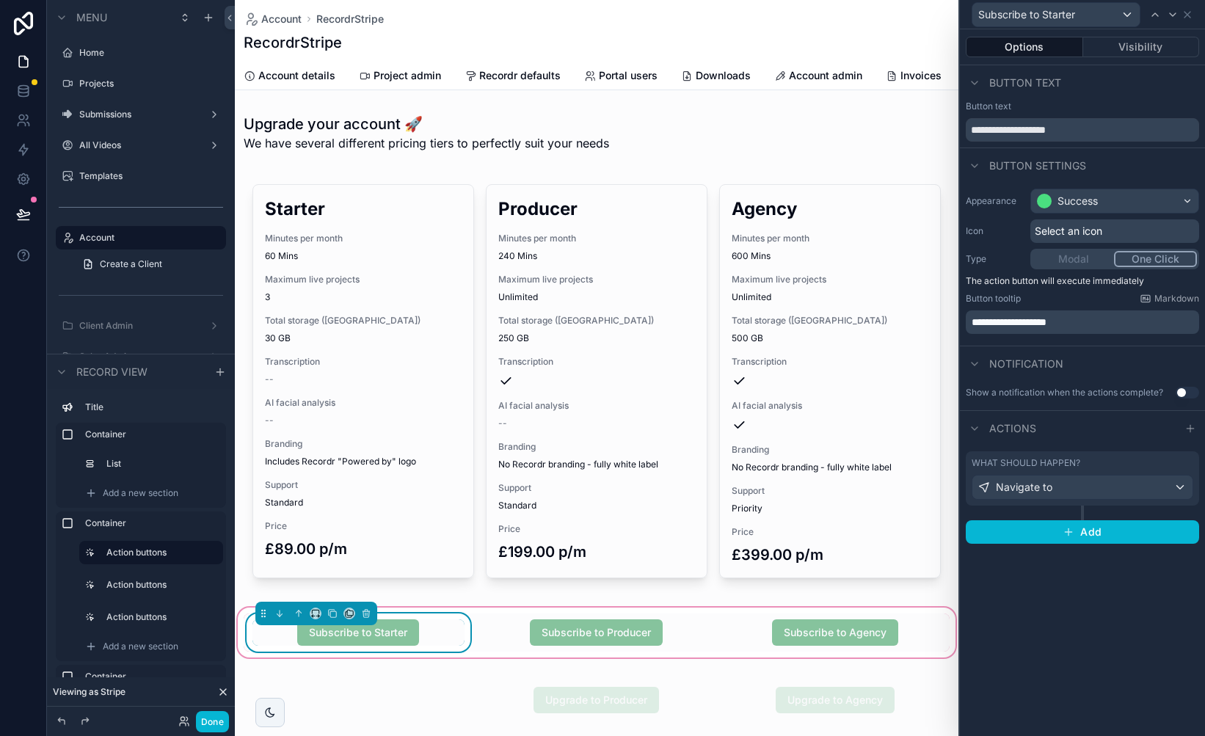
click at [1050, 470] on div "What should happen? Navigate to" at bounding box center [1083, 478] width 222 height 43
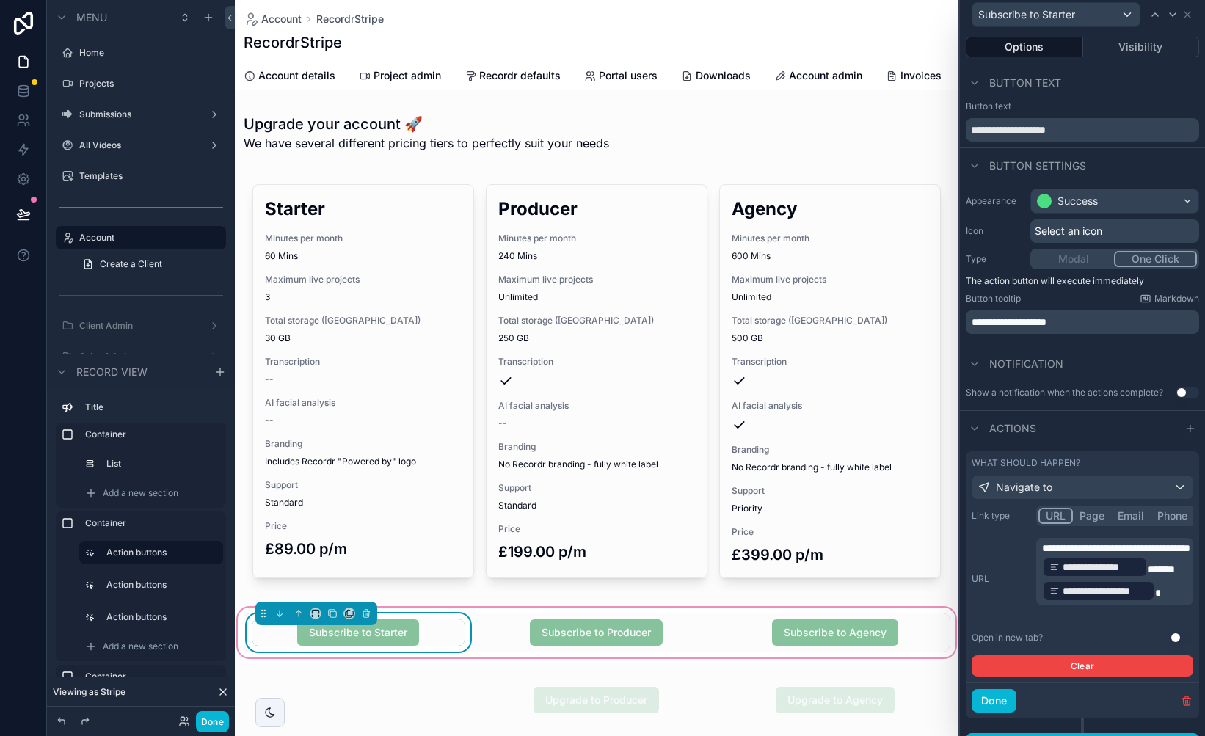
scroll to position [26, 0]
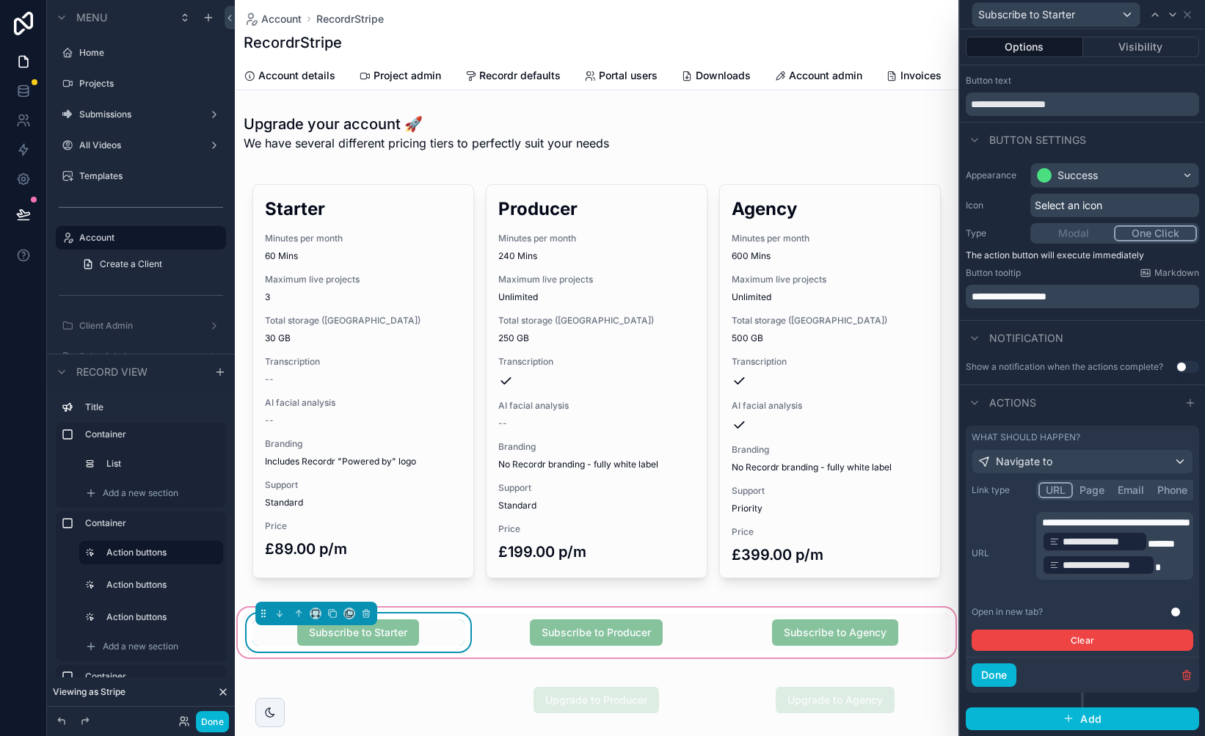
click at [1158, 577] on p "**********" at bounding box center [1116, 546] width 148 height 62
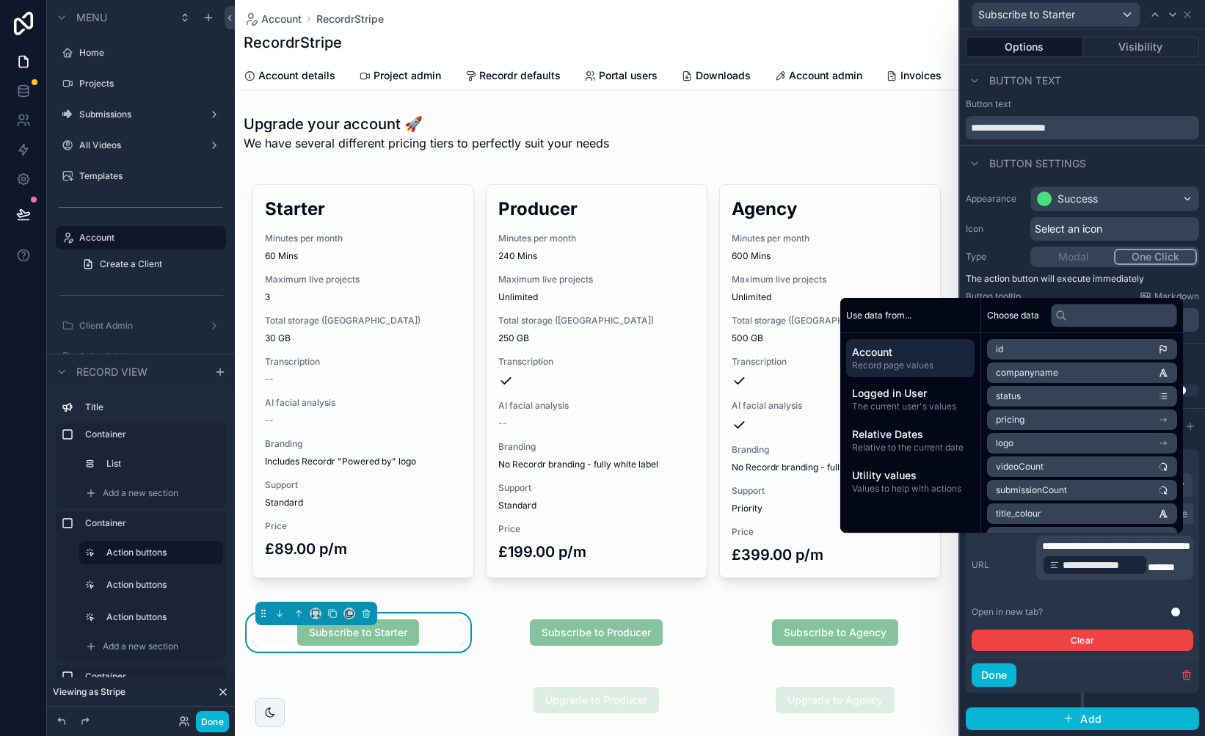
scroll to position [32, 0]
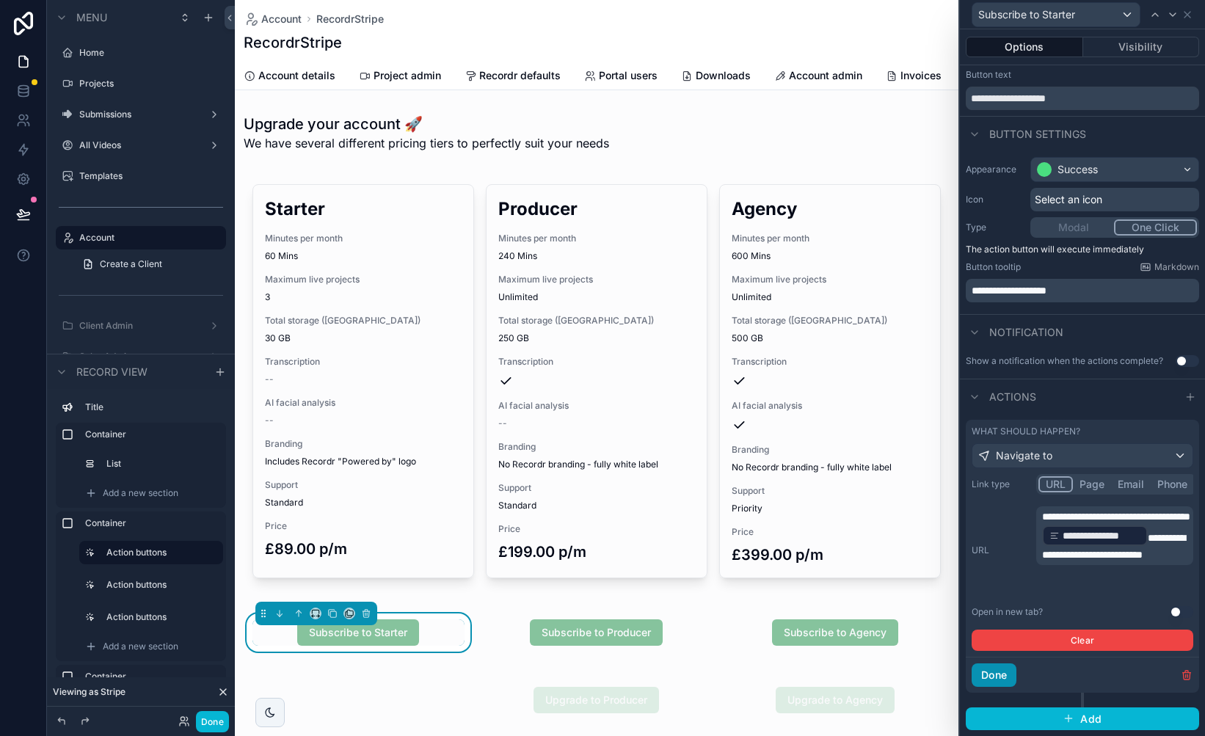
click at [997, 666] on button "Done" at bounding box center [994, 675] width 45 height 23
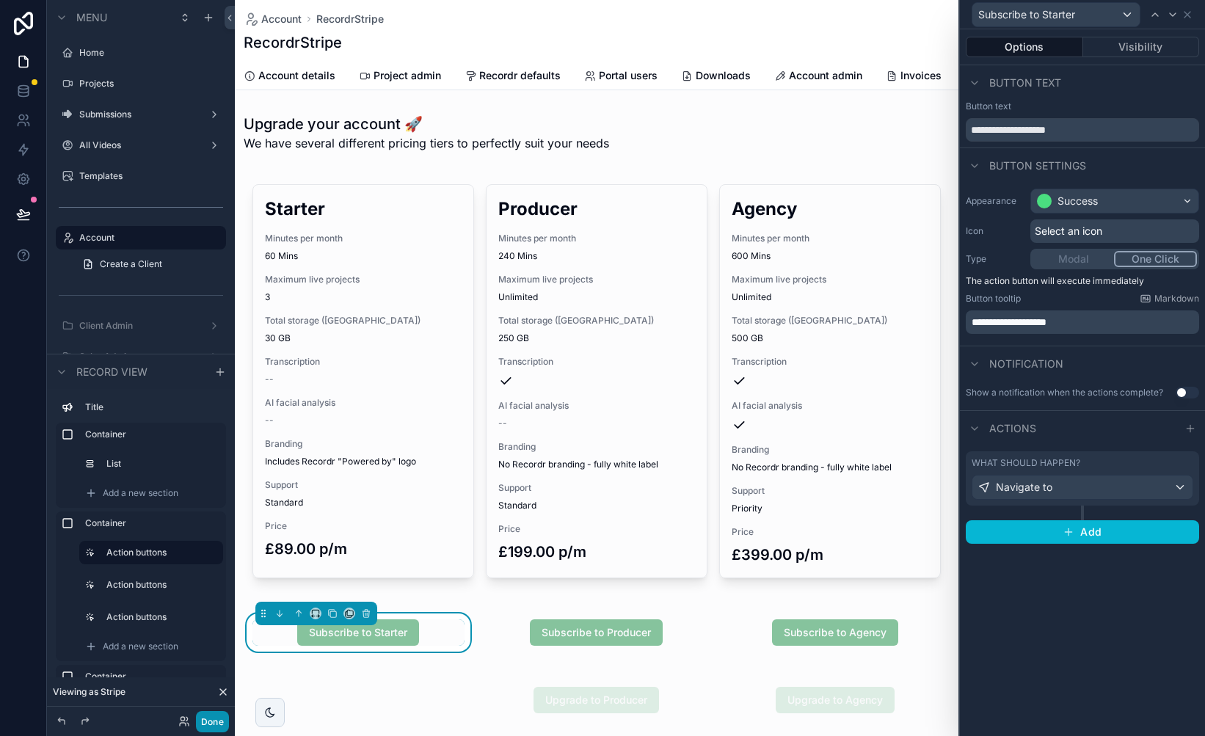
click at [222, 726] on button "Done" at bounding box center [212, 721] width 33 height 21
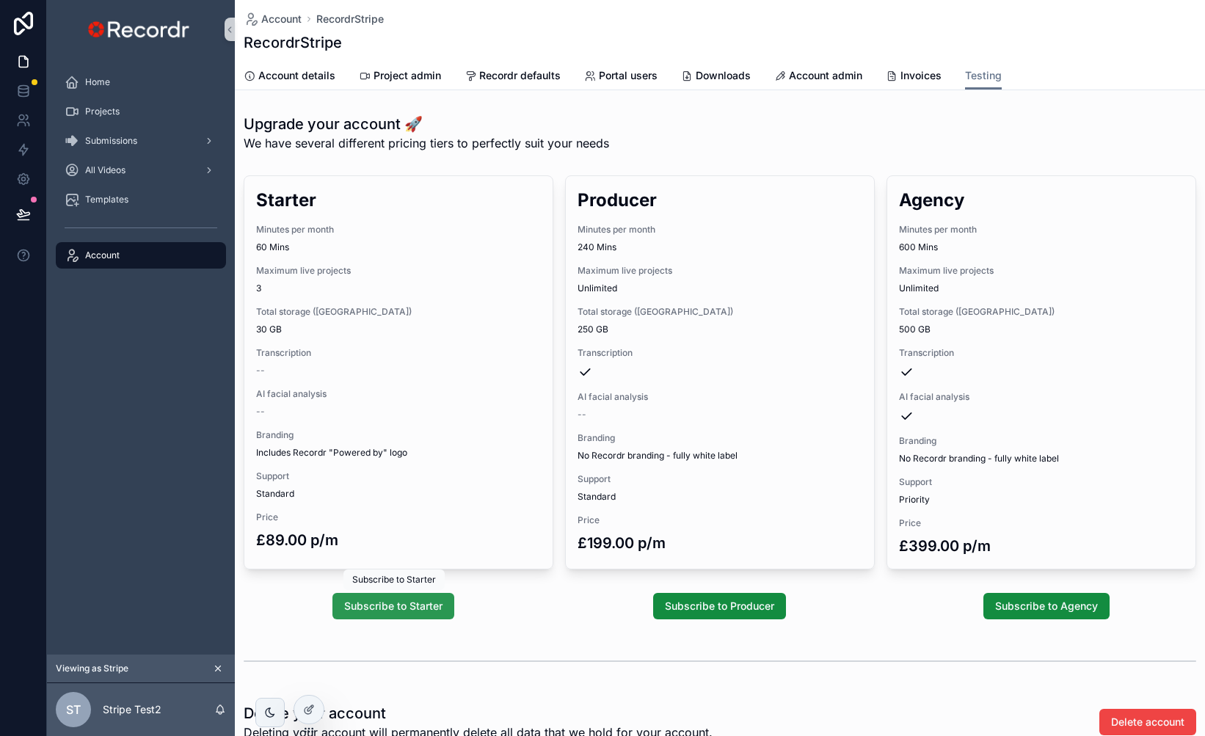
click at [400, 609] on span "Subscribe to Starter" at bounding box center [393, 606] width 98 height 15
click at [139, 256] on div "Account" at bounding box center [141, 255] width 153 height 23
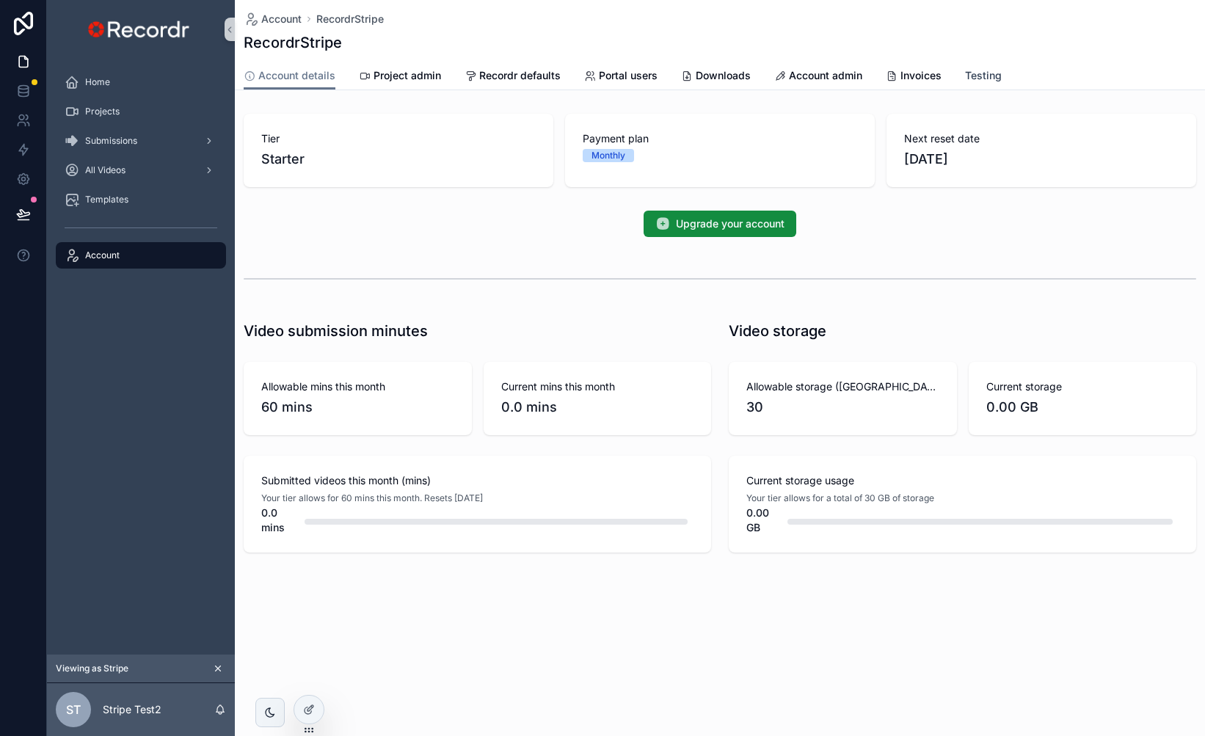
click at [989, 79] on span "Testing" at bounding box center [983, 75] width 37 height 15
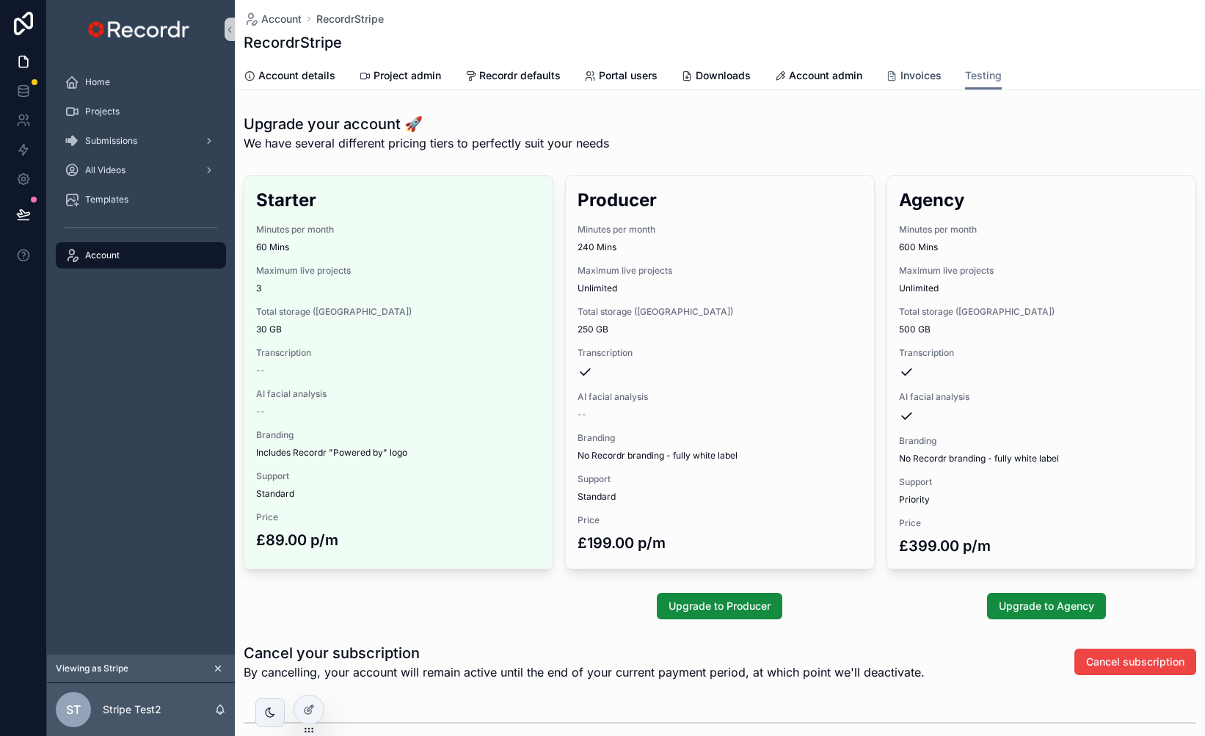
click at [926, 71] on span "Invoices" at bounding box center [921, 75] width 41 height 15
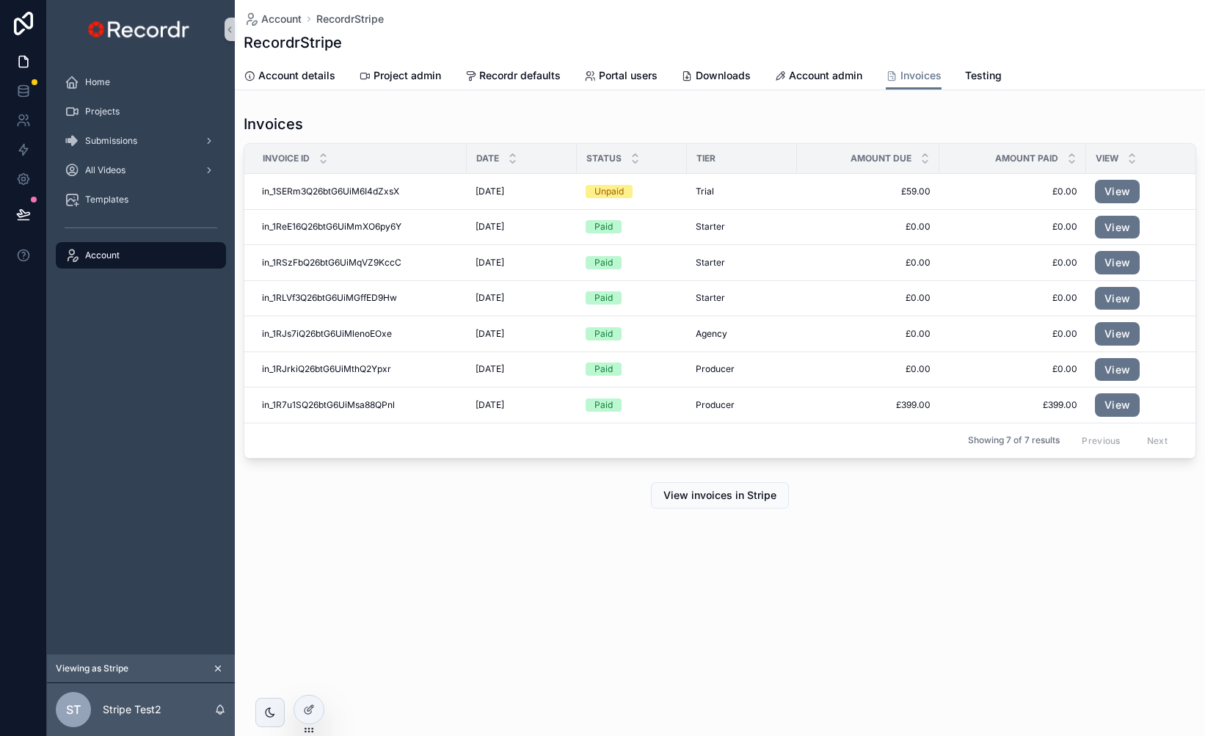
click at [137, 376] on div "Home Projects Submissions All Videos Templates Account" at bounding box center [141, 357] width 188 height 596
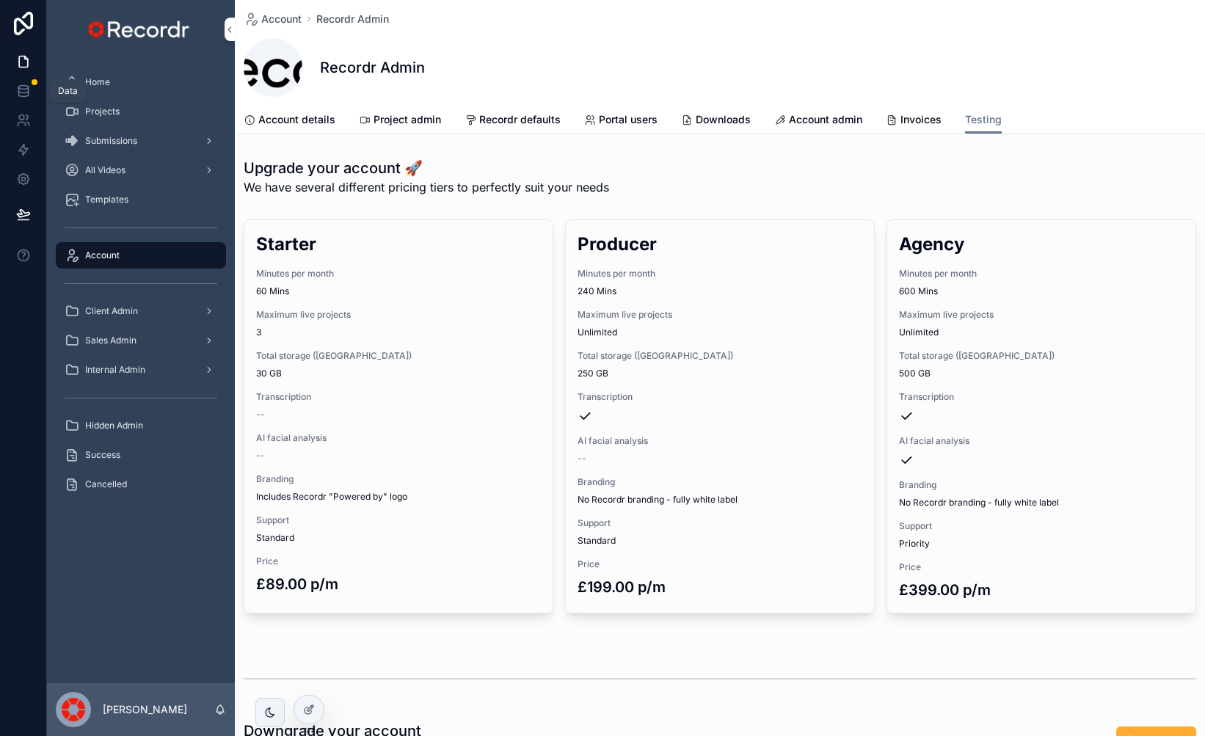
click at [26, 86] on icon at bounding box center [23, 88] width 10 height 4
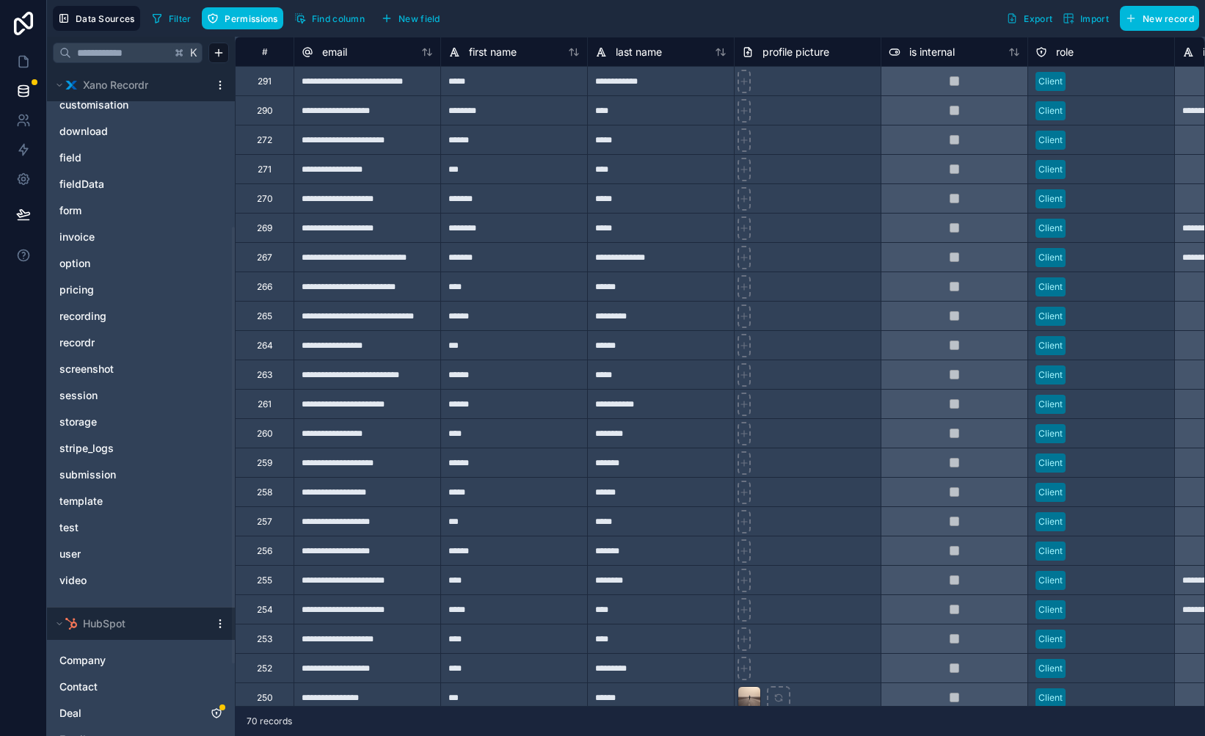
scroll to position [160, 0]
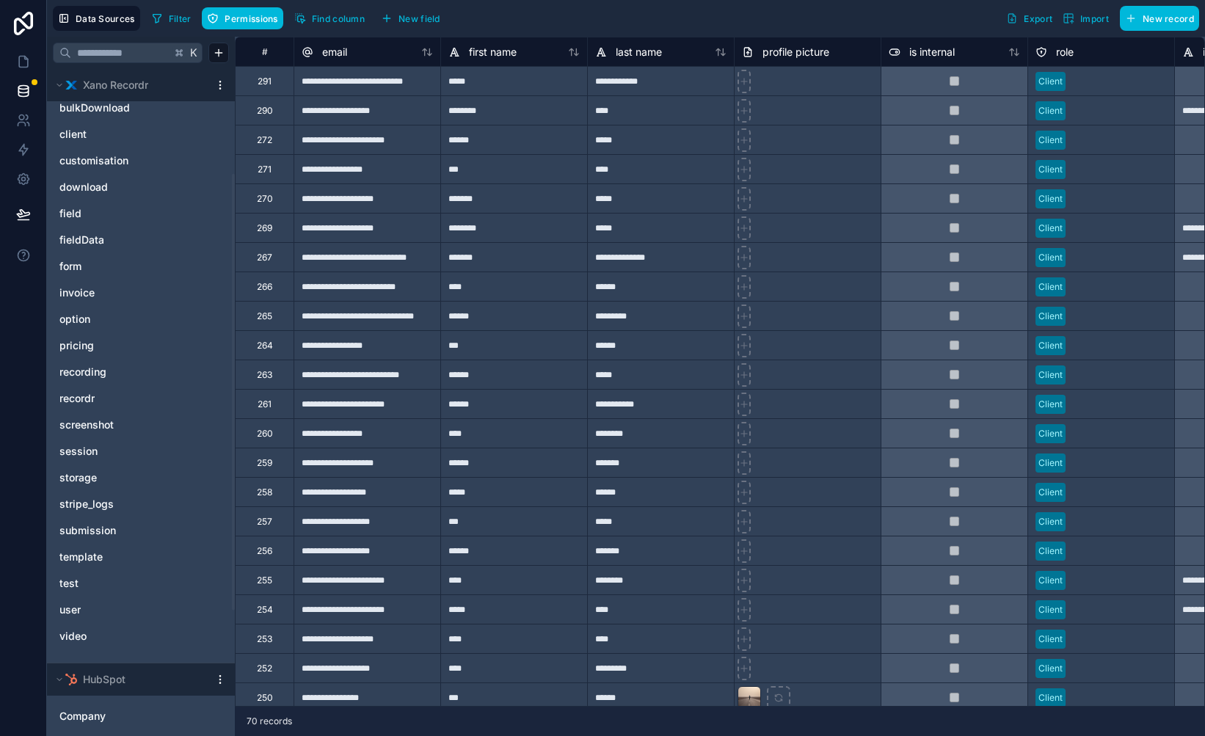
click at [92, 345] on span "pricing" at bounding box center [76, 345] width 34 height 15
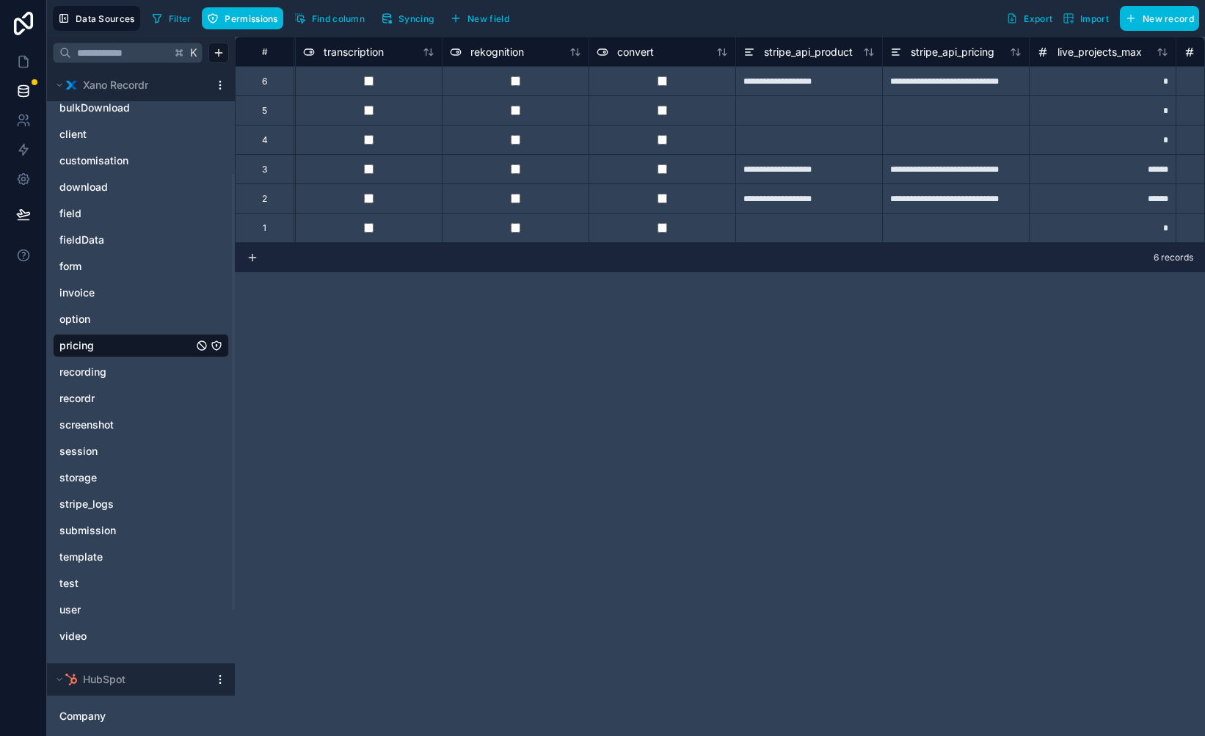
scroll to position [0, 548]
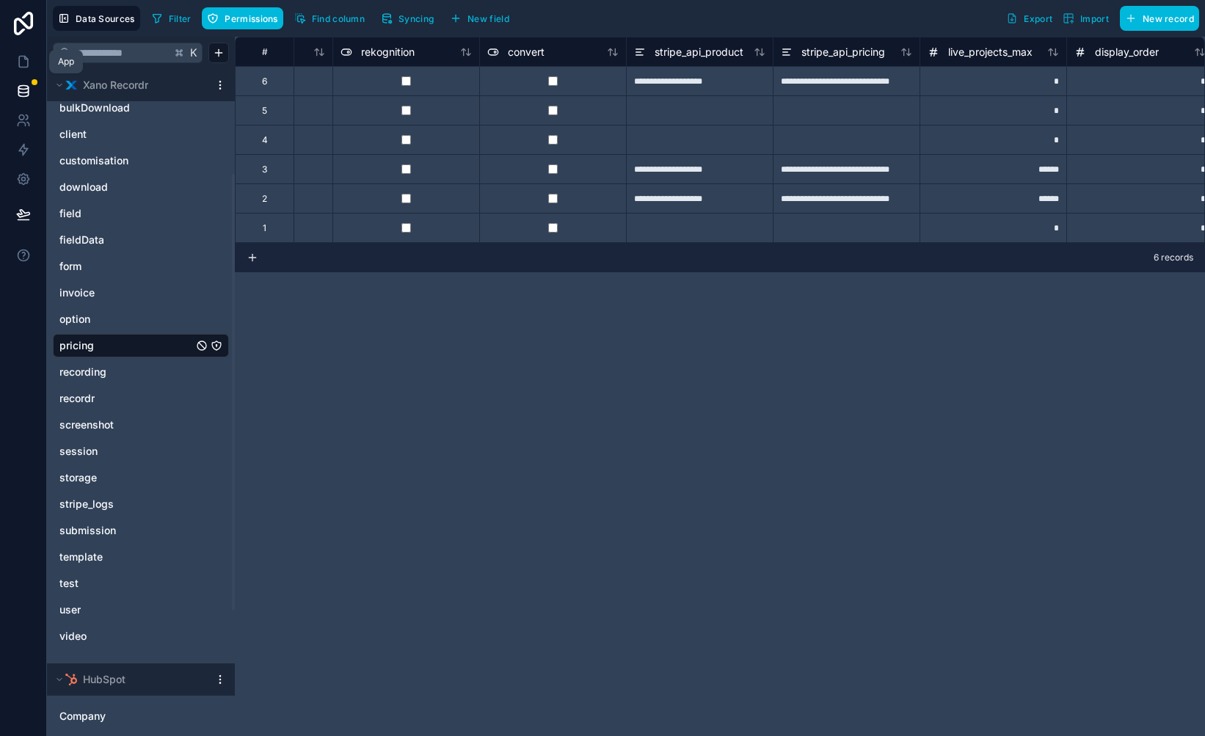
click at [25, 65] on icon at bounding box center [23, 61] width 15 height 15
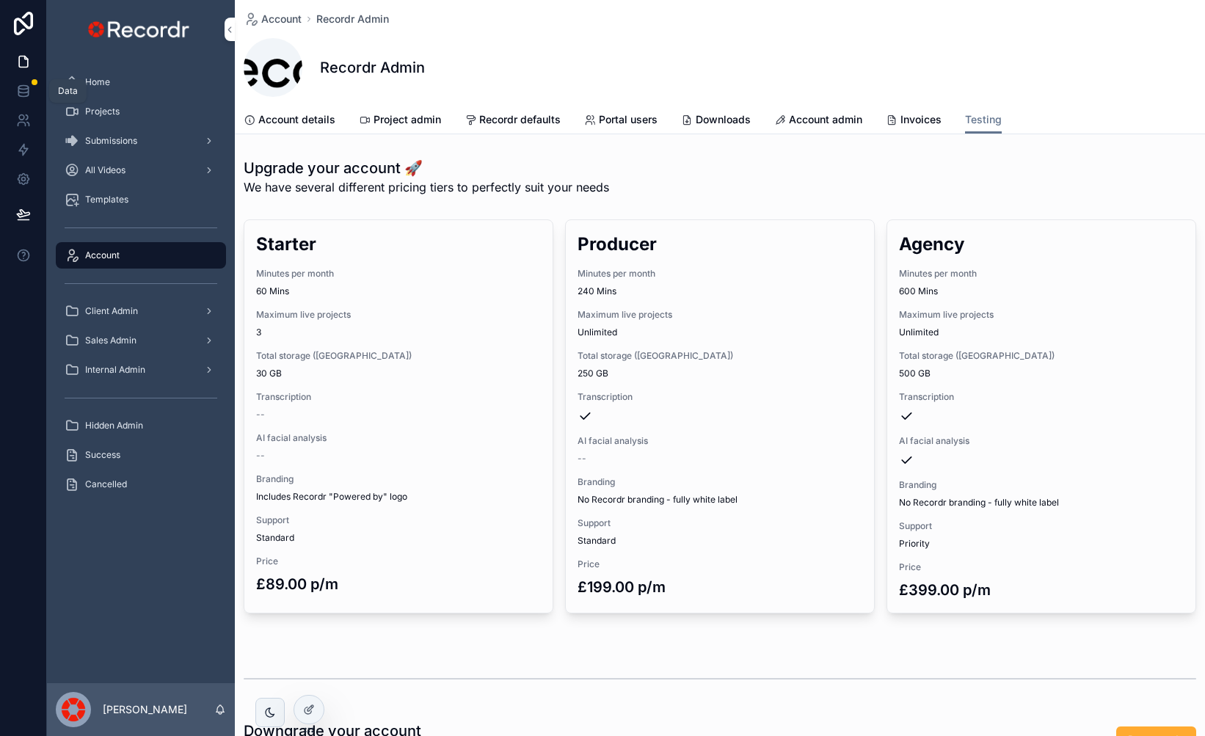
click at [19, 101] on link at bounding box center [23, 90] width 46 height 29
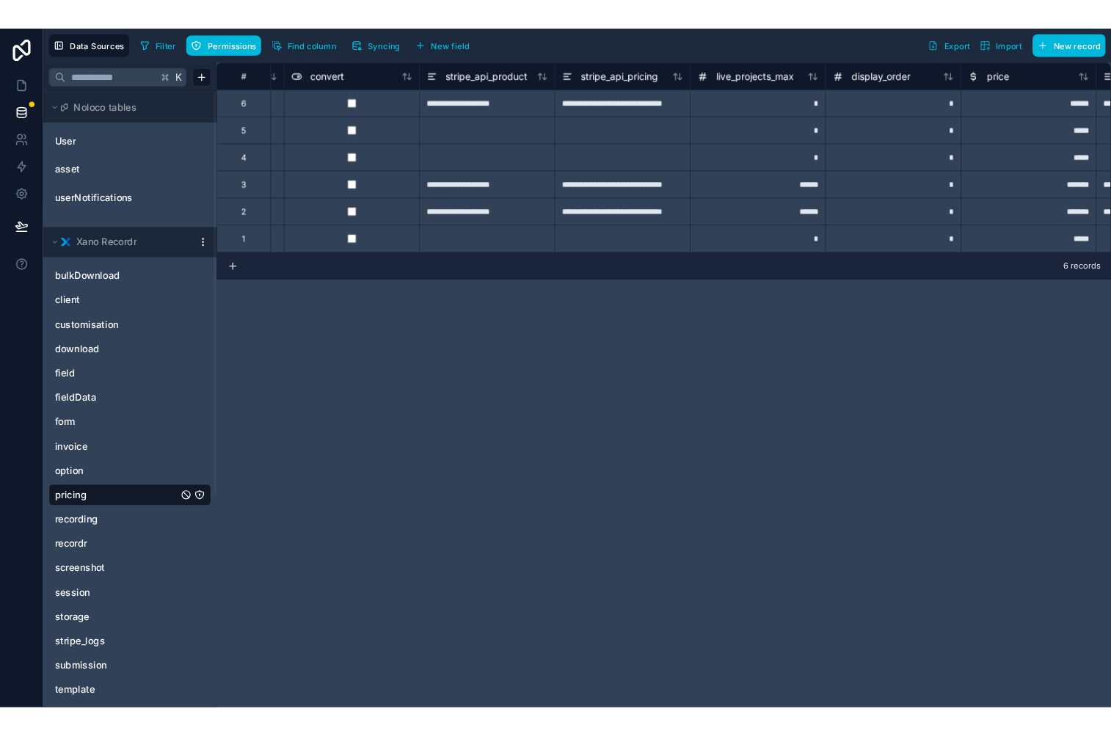
scroll to position [0, 773]
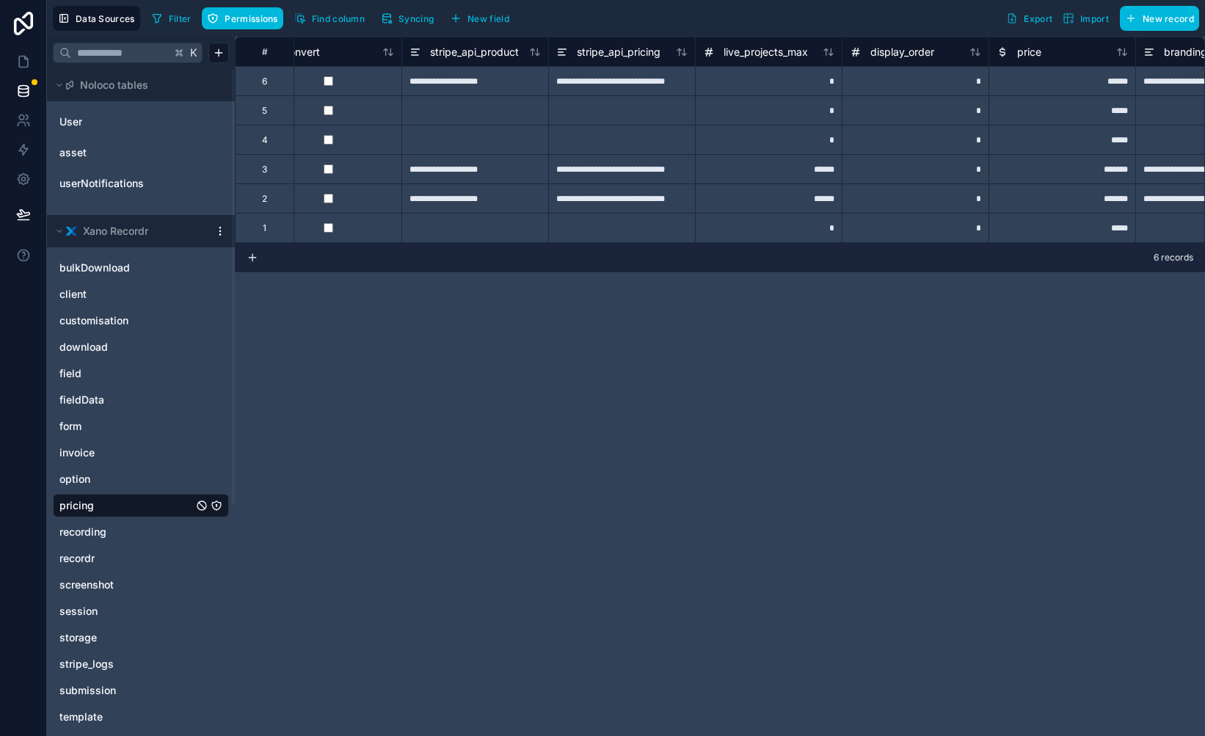
click at [458, 84] on div "**********" at bounding box center [474, 80] width 147 height 29
click at [614, 77] on div "**********" at bounding box center [621, 80] width 147 height 29
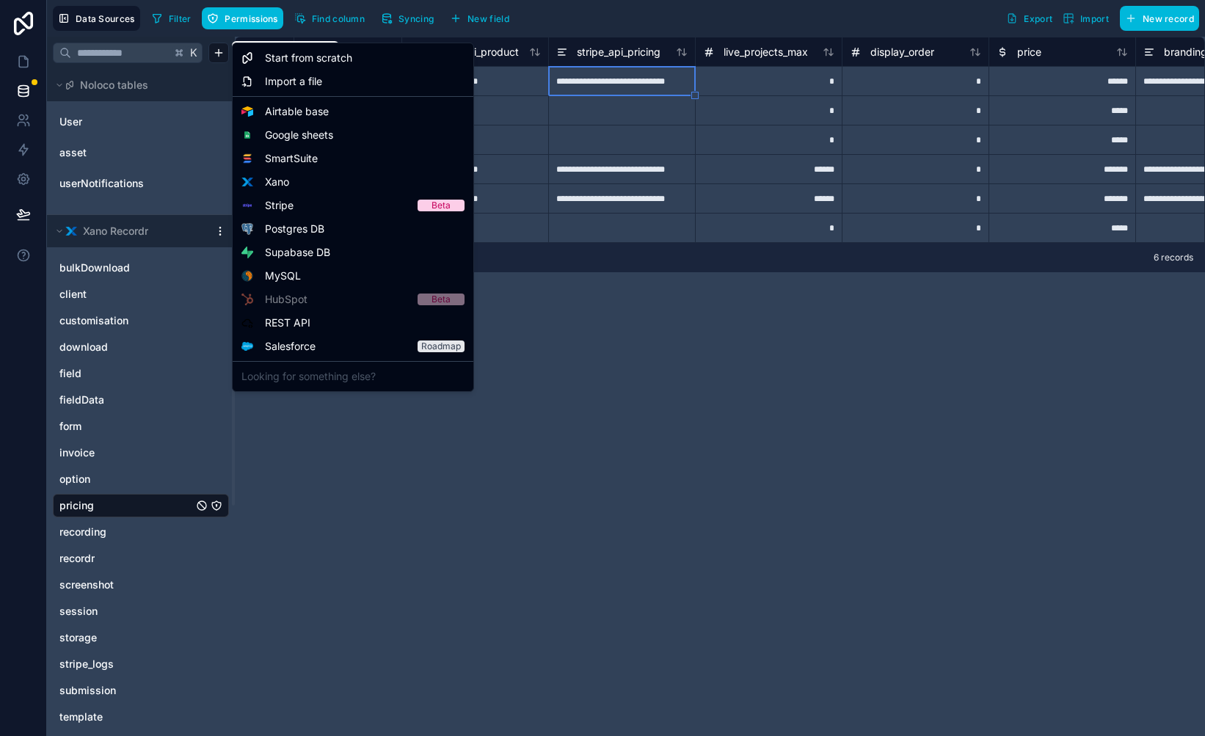
click at [220, 51] on html "**********" at bounding box center [602, 368] width 1205 height 736
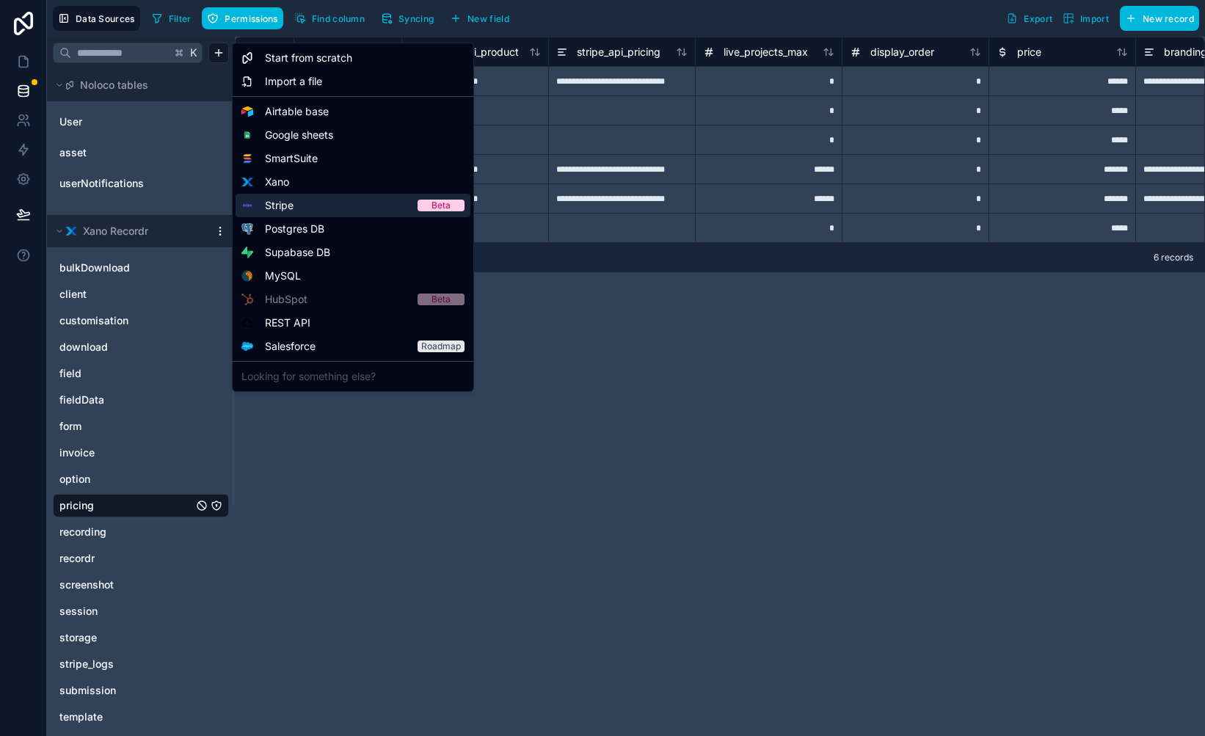
click at [283, 209] on span "Stripe" at bounding box center [279, 205] width 29 height 15
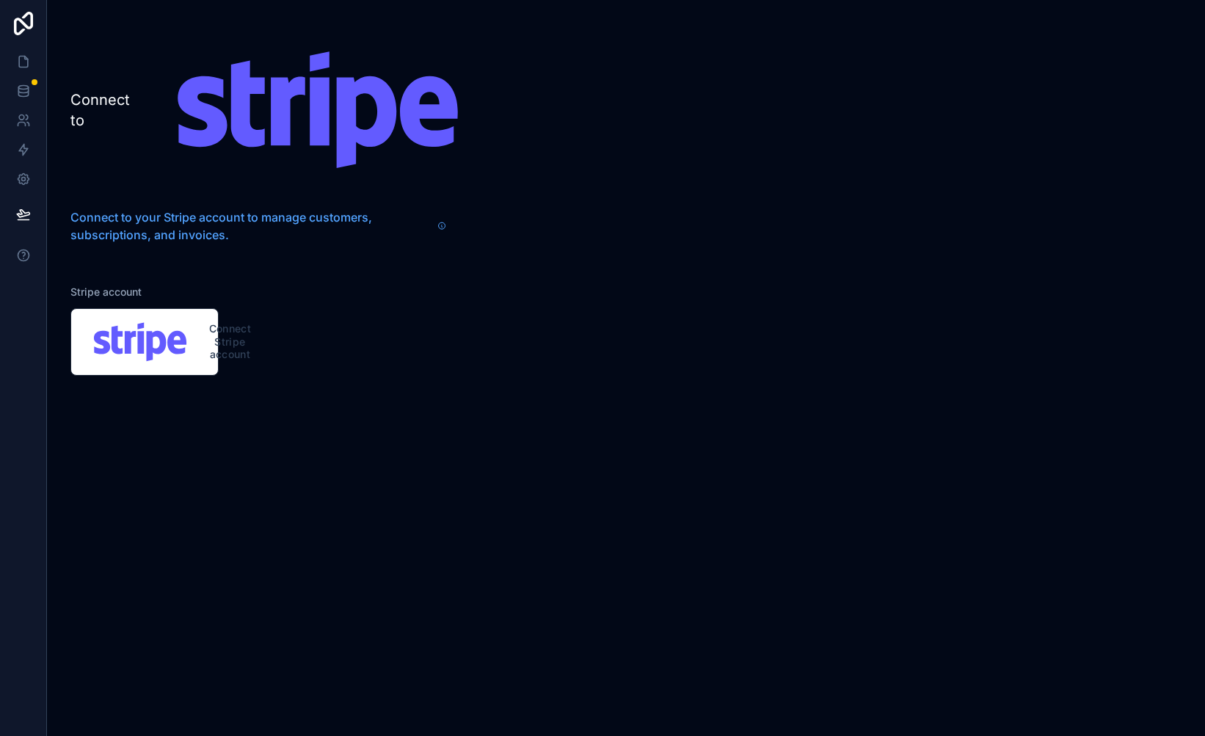
click at [443, 225] on icon at bounding box center [441, 226] width 9 height 12
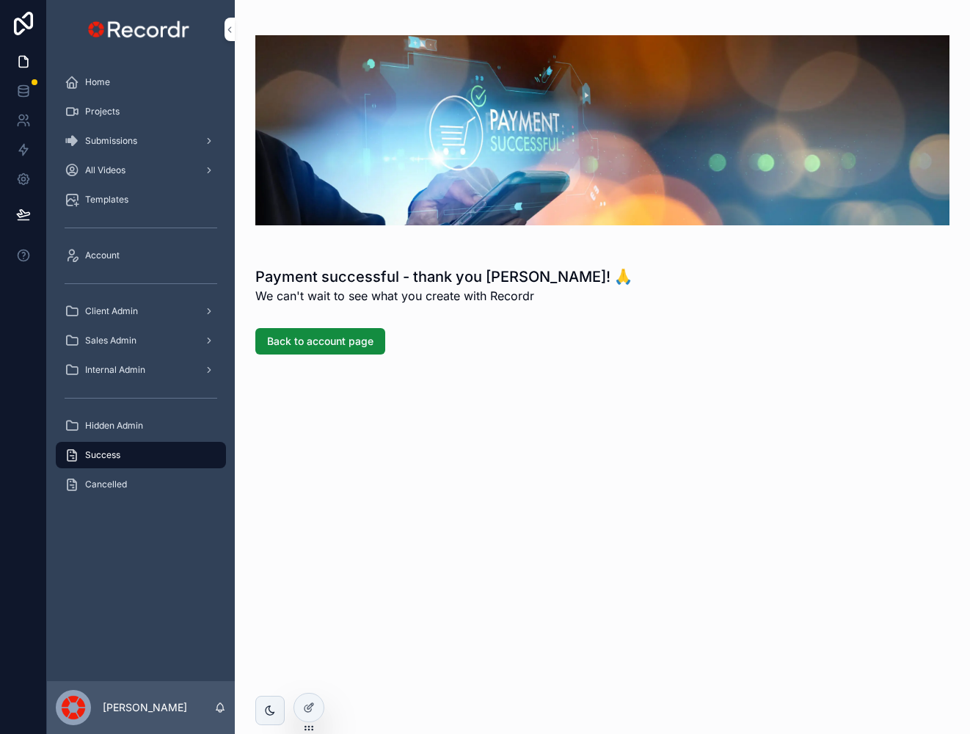
click at [360, 343] on span "Back to account page" at bounding box center [320, 341] width 106 height 15
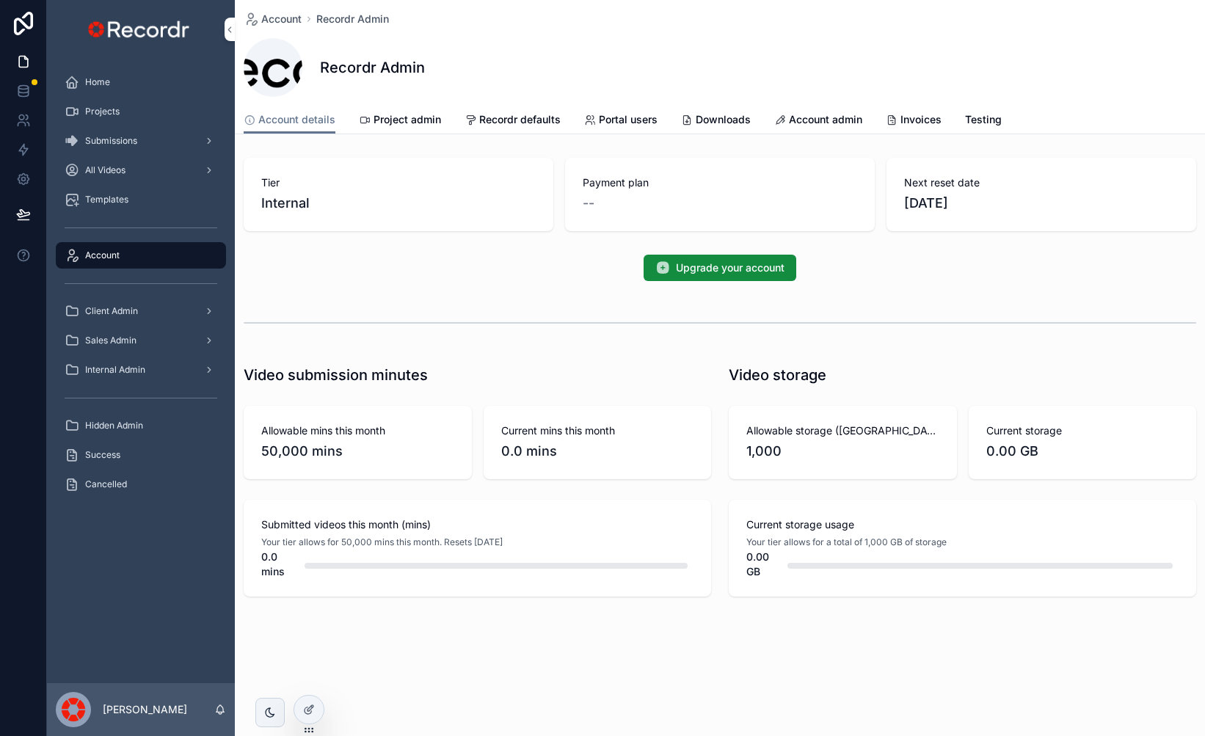
click at [970, 121] on span "Testing" at bounding box center [983, 119] width 37 height 15
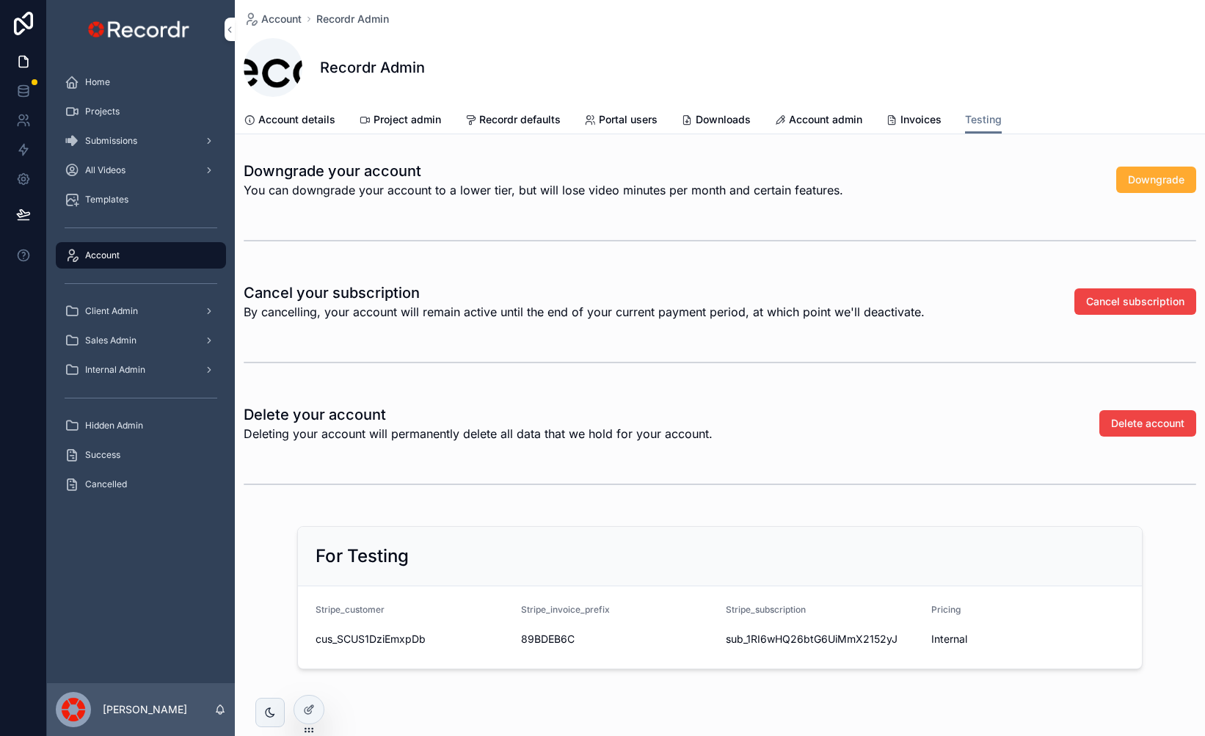
scroll to position [556, 0]
